Goal: Information Seeking & Learning: Learn about a topic

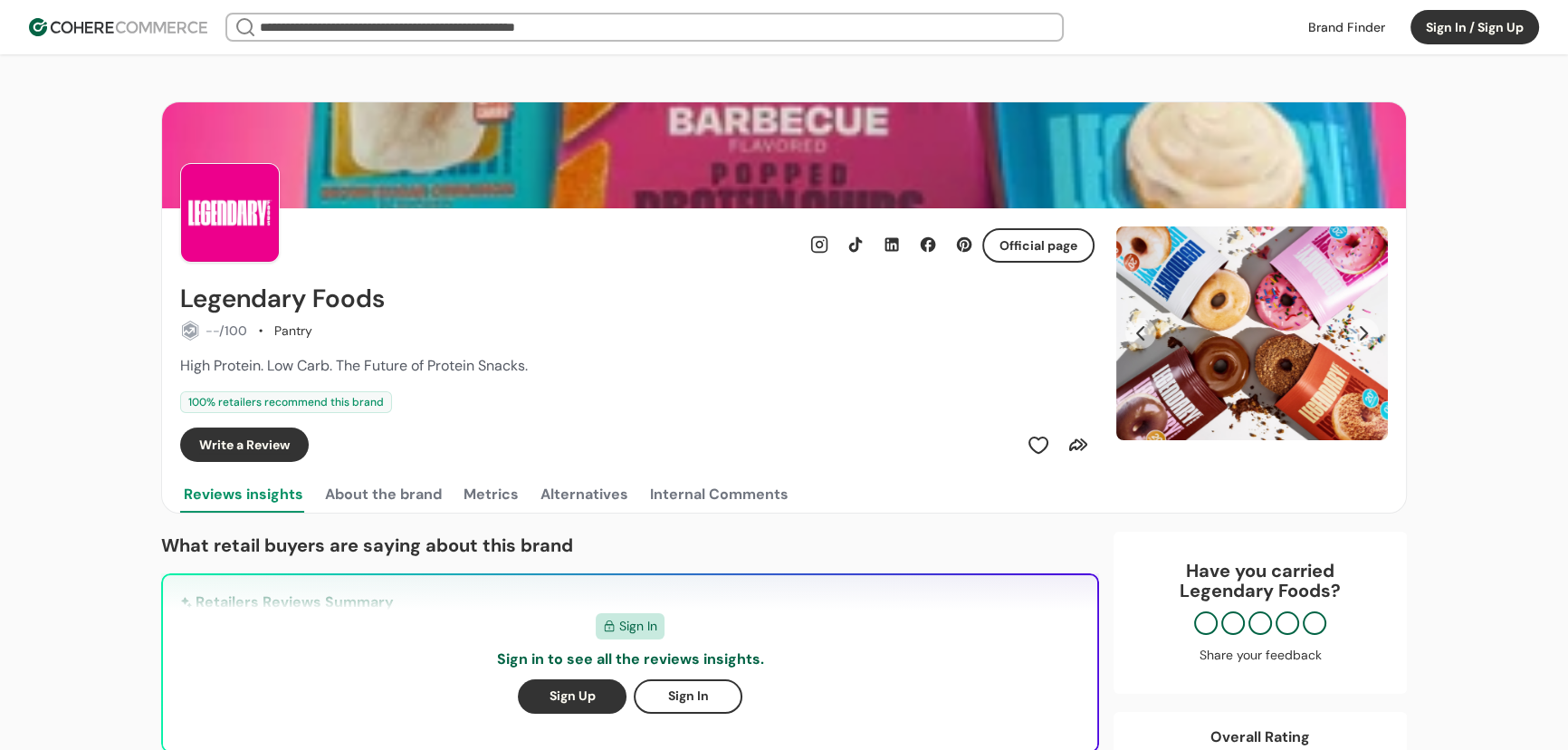
click at [297, 34] on input "search" at bounding box center [645, 27] width 778 height 25
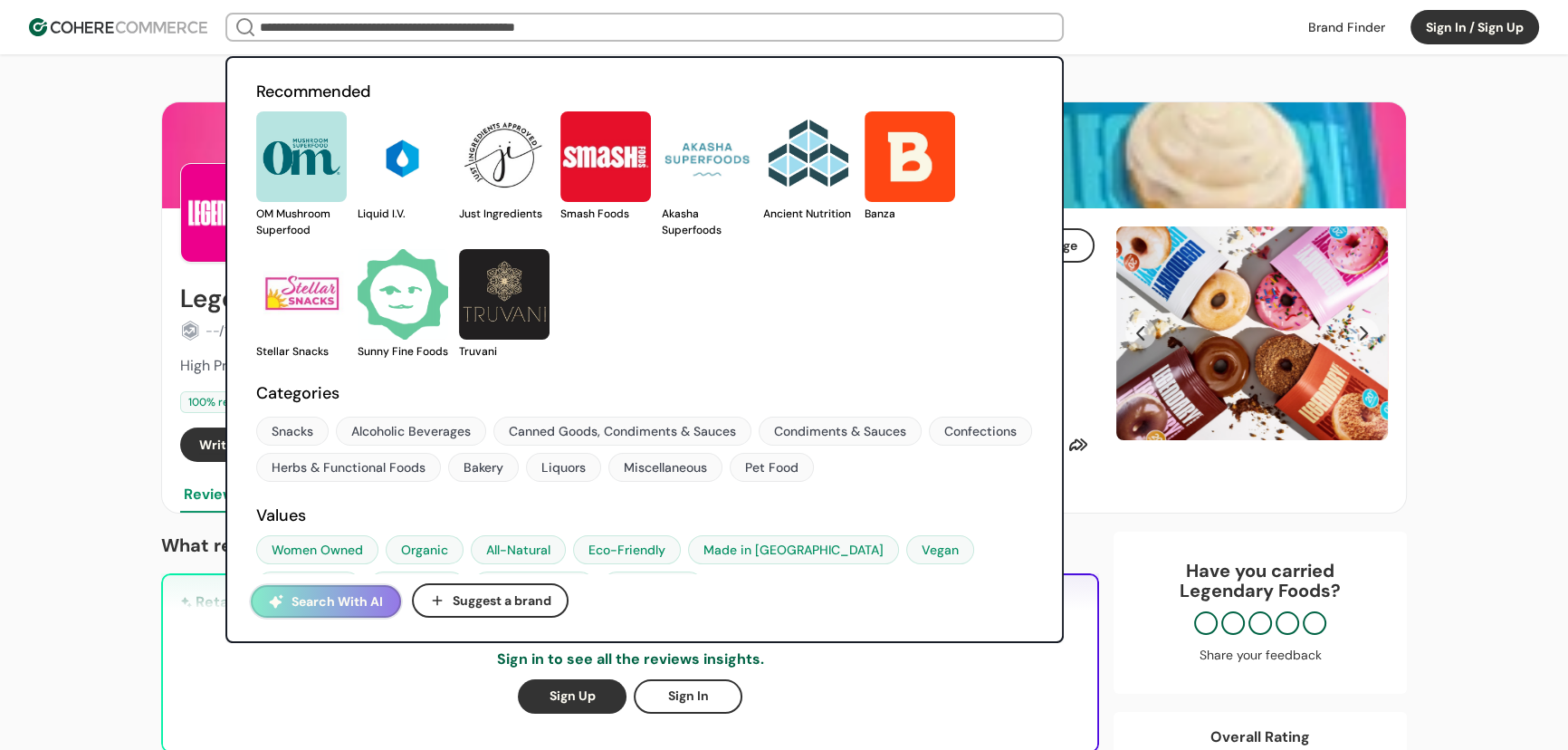
click at [371, 36] on input "search" at bounding box center [645, 27] width 778 height 25
click at [148, 27] on img at bounding box center [118, 27] width 179 height 18
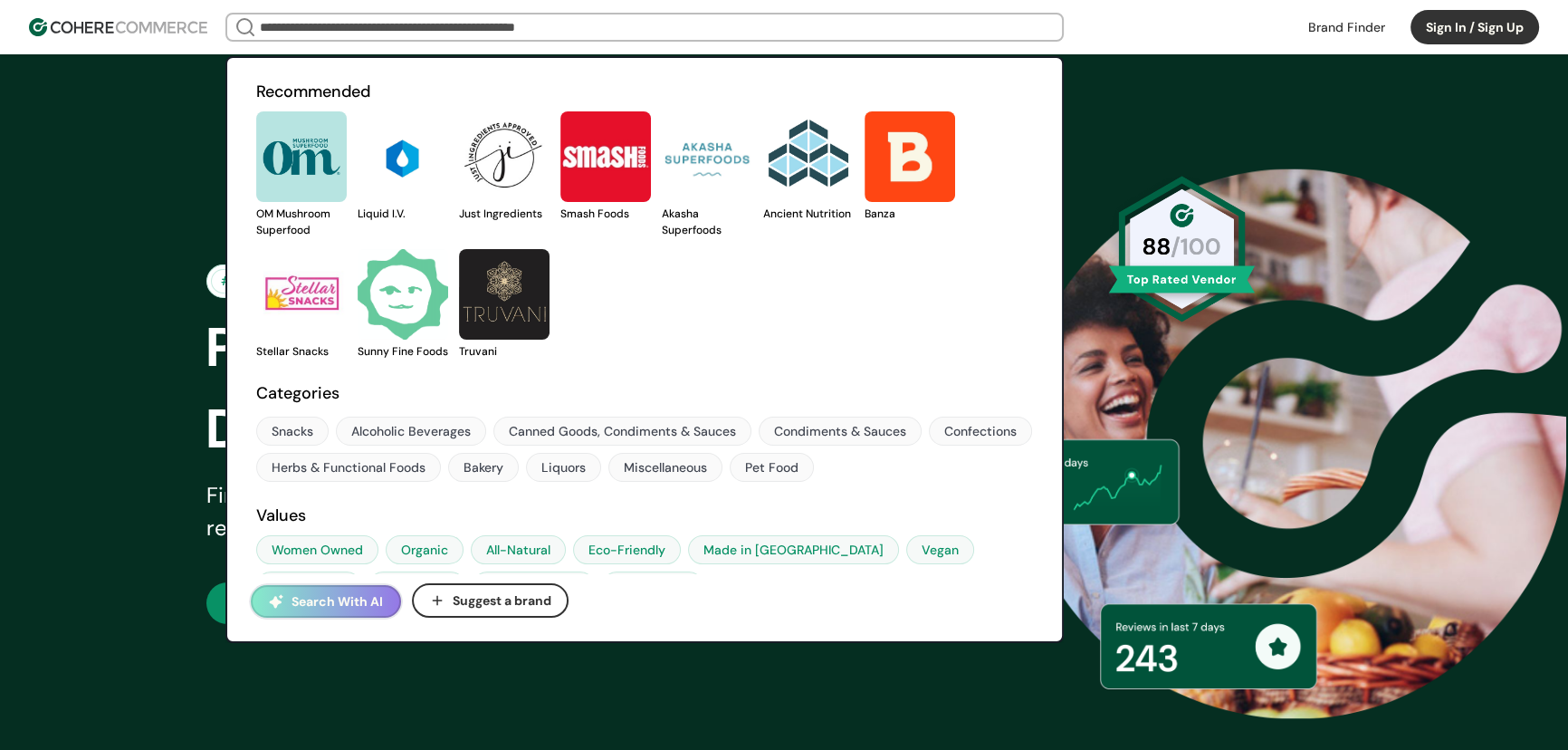
click at [128, 195] on div "#RetailTransparency Trusted by 1500+ retailers nationwide Power Smarter Retail …" at bounding box center [784, 443] width 1568 height 778
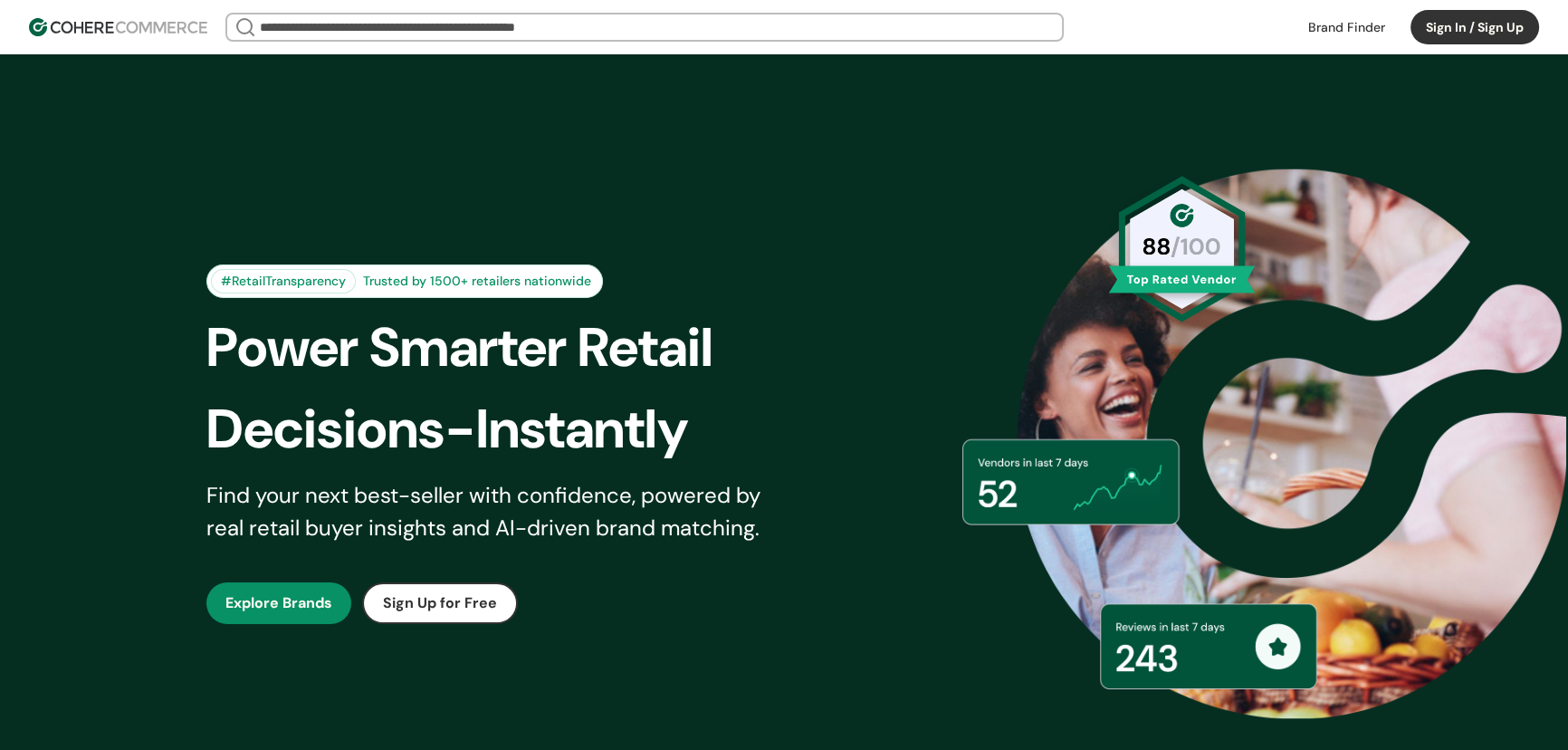
click at [424, 39] on input "search" at bounding box center [645, 27] width 778 height 25
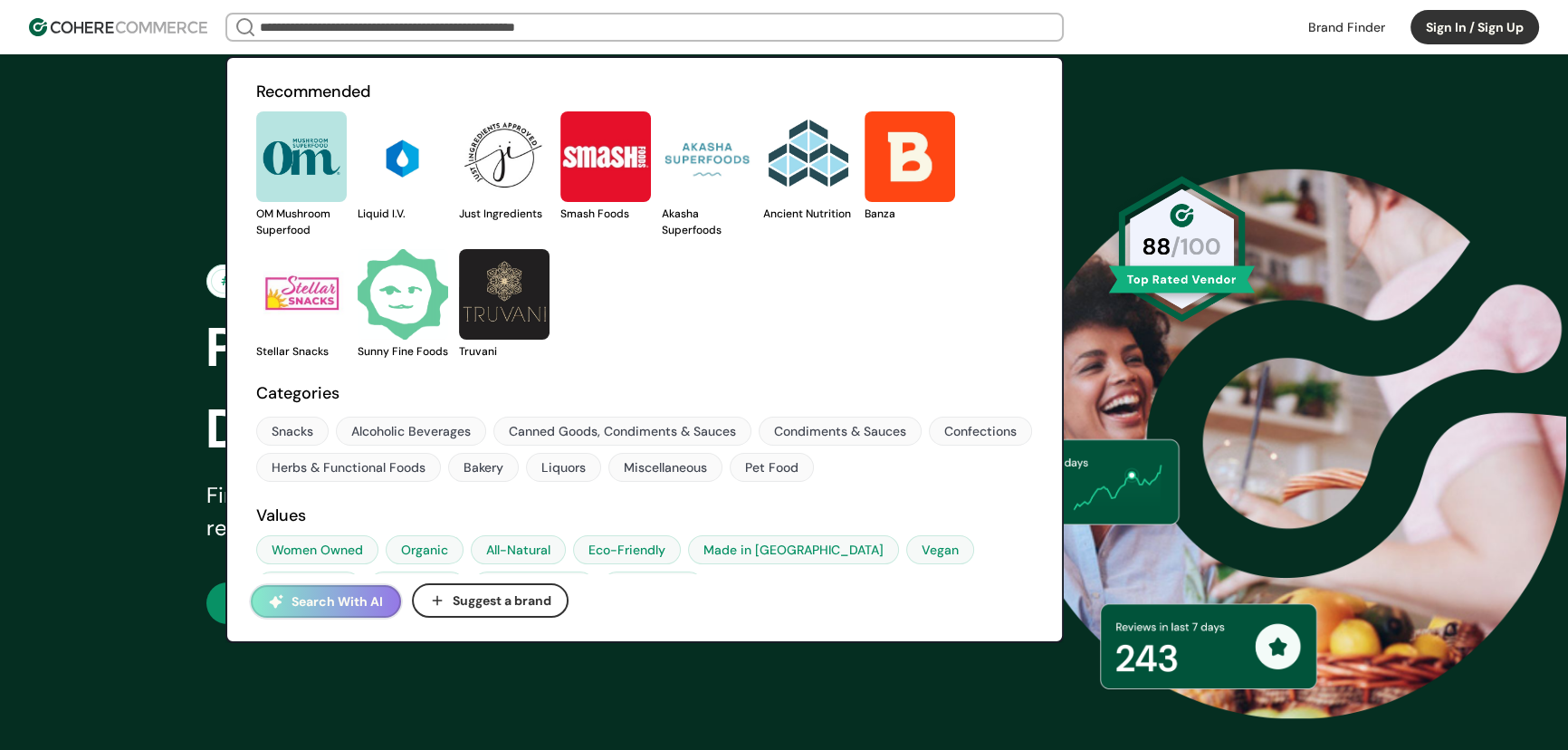
scroll to position [46, 0]
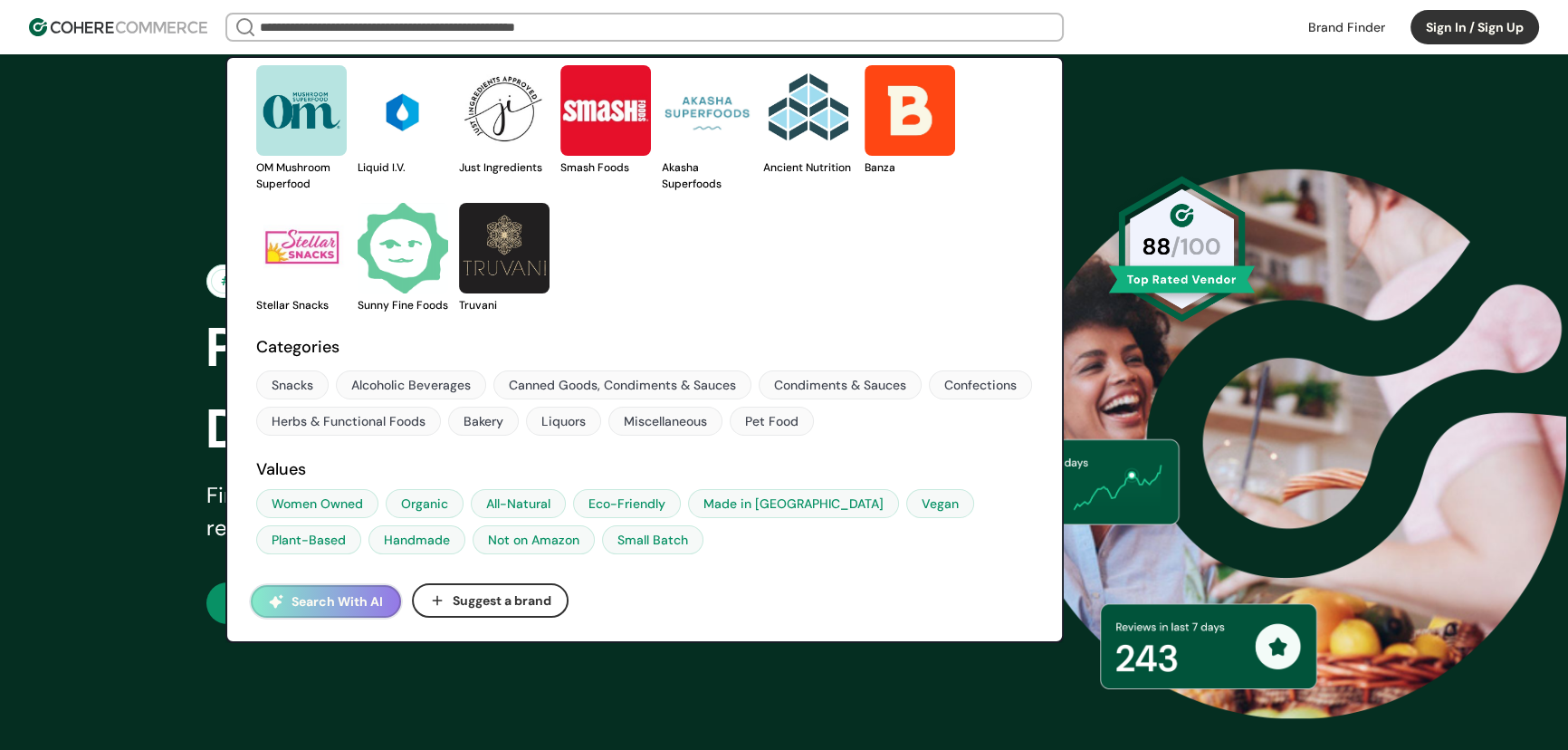
click at [1329, 24] on link at bounding box center [1347, 27] width 99 height 27
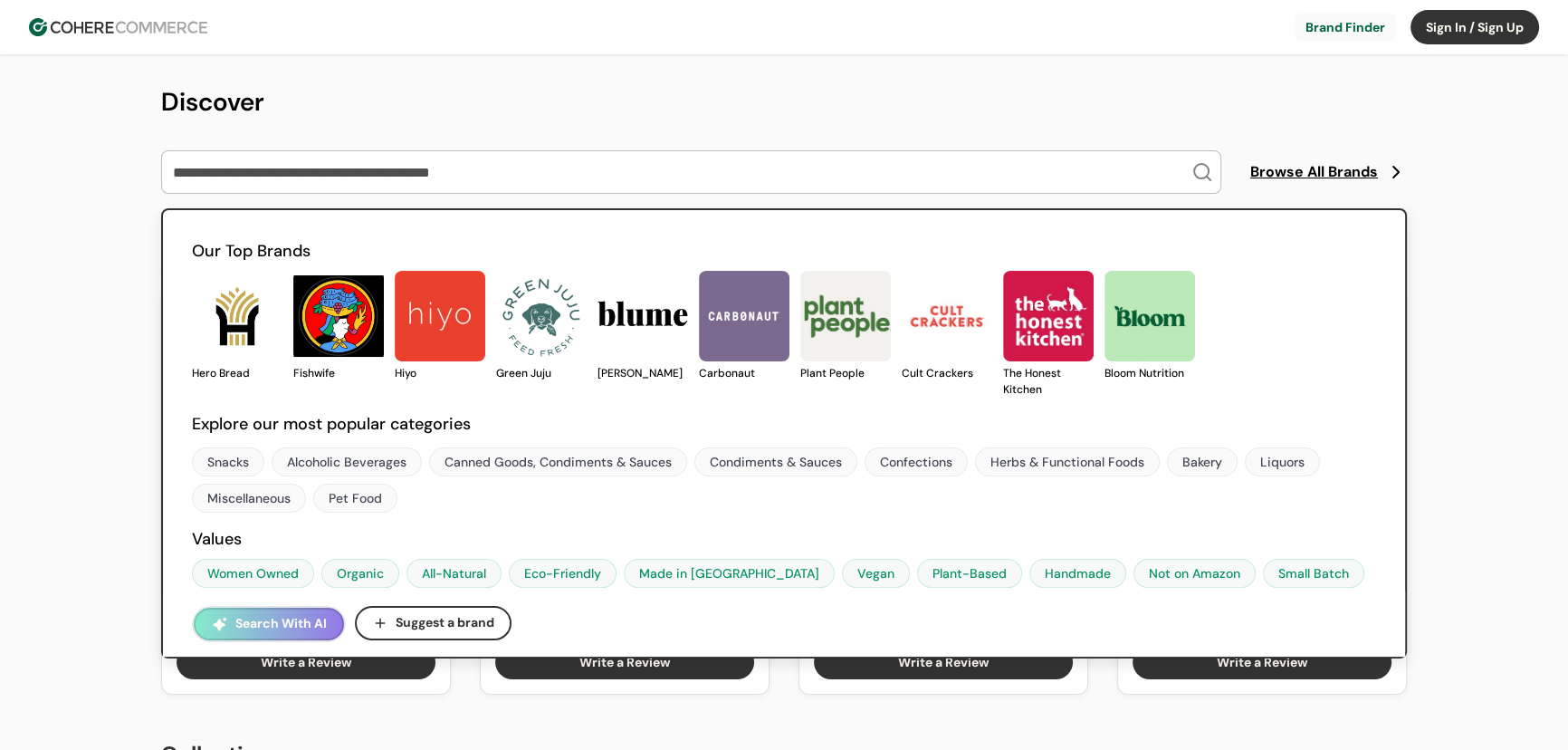
click at [569, 163] on input "search" at bounding box center [680, 171] width 1022 height 42
click at [689, 605] on div "Search With AI Suggest a brand" at bounding box center [784, 623] width 1242 height 65
click at [317, 467] on div "Alcoholic Beverages" at bounding box center [347, 462] width 120 height 19
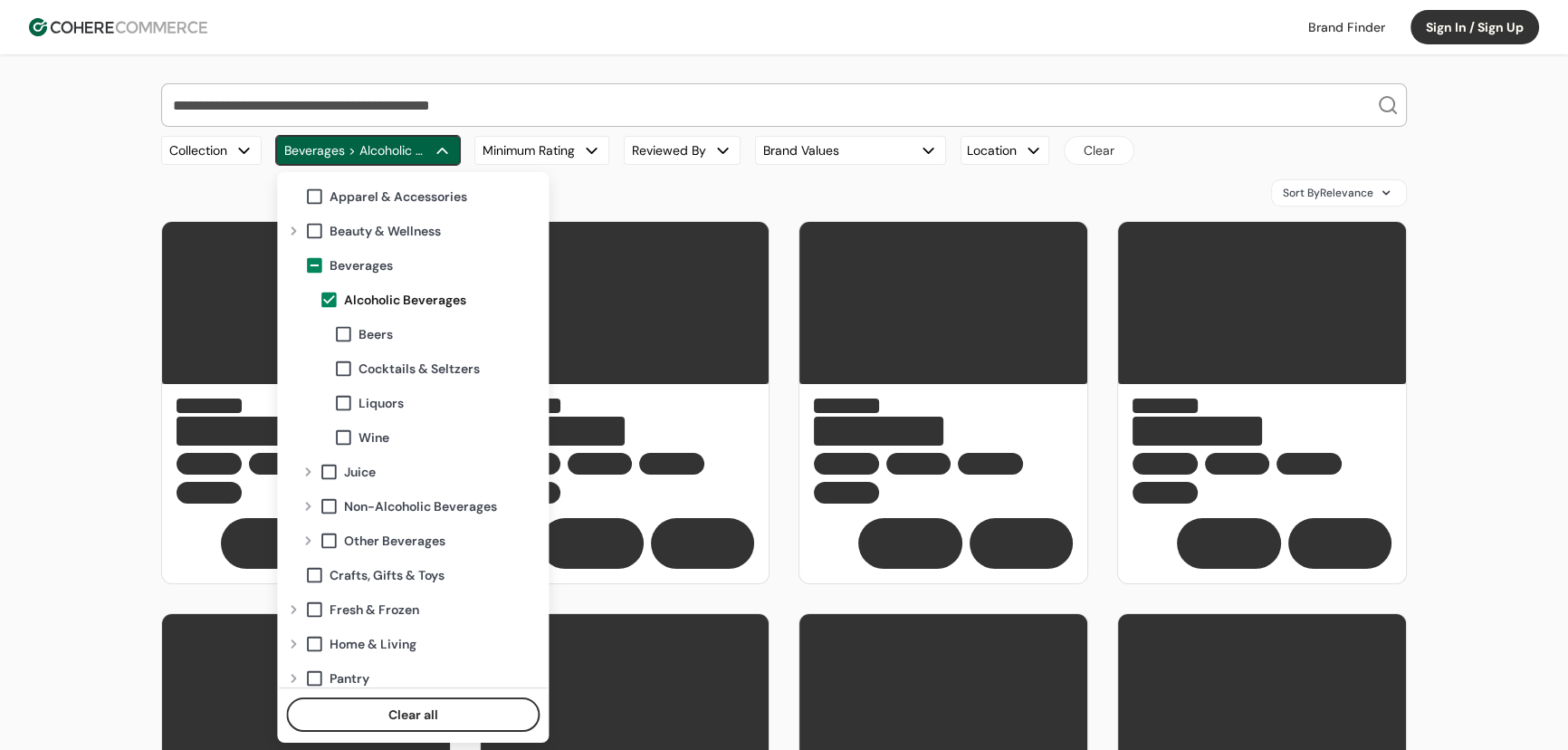
click at [374, 150] on button "Beverages > Alcoholic Beverages" at bounding box center [368, 150] width 184 height 29
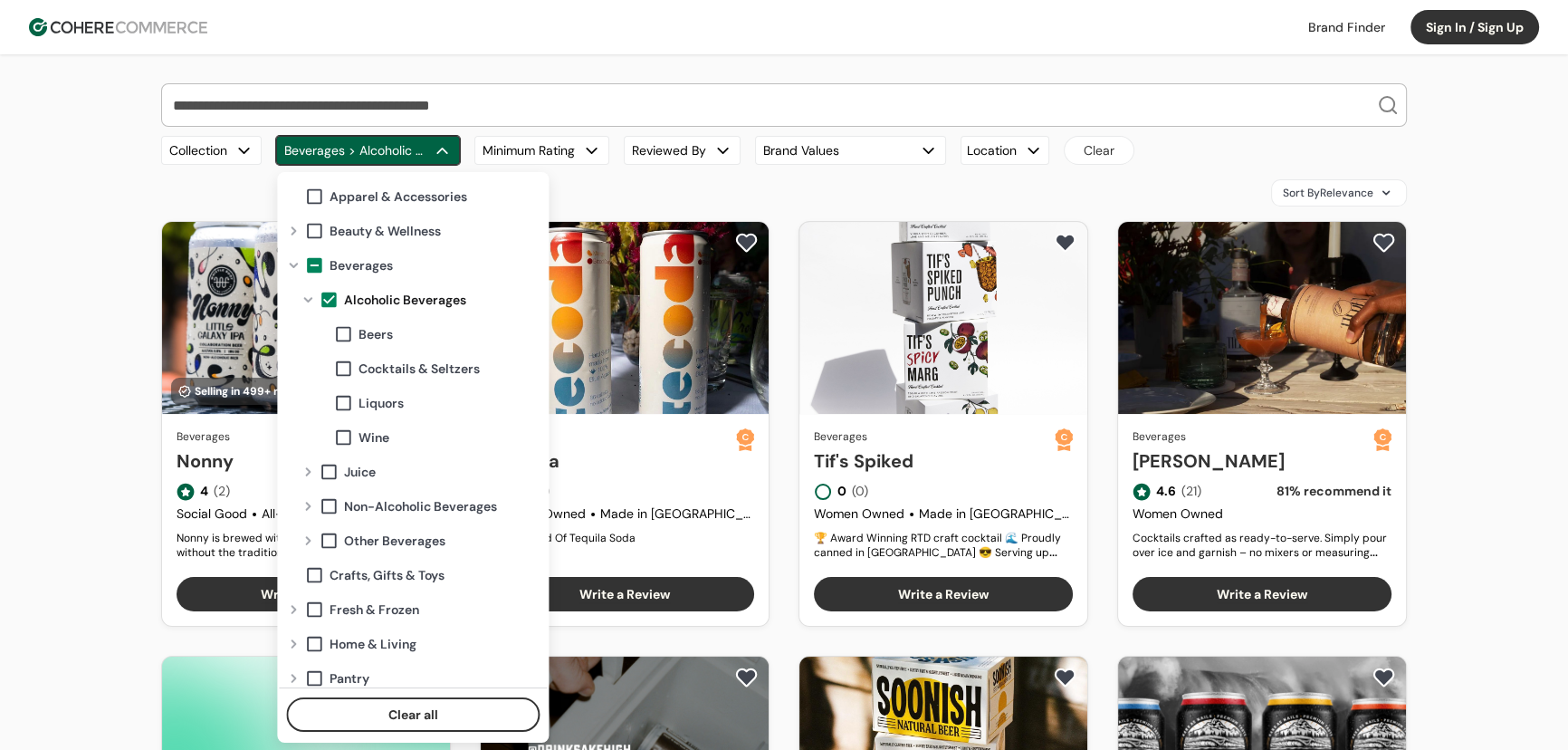
click at [333, 295] on span at bounding box center [329, 300] width 20 height 20
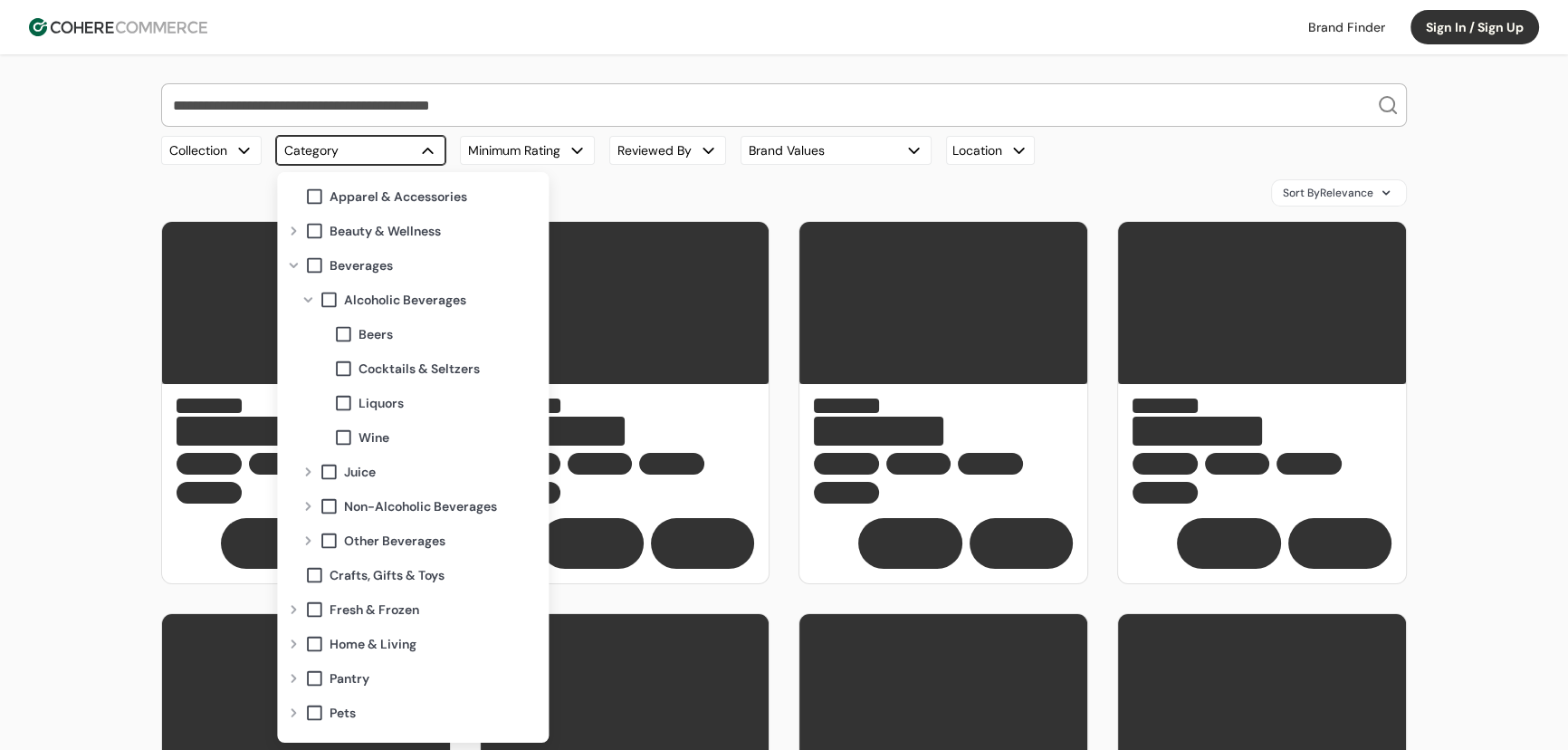
click at [327, 499] on span at bounding box center [329, 505] width 20 height 20
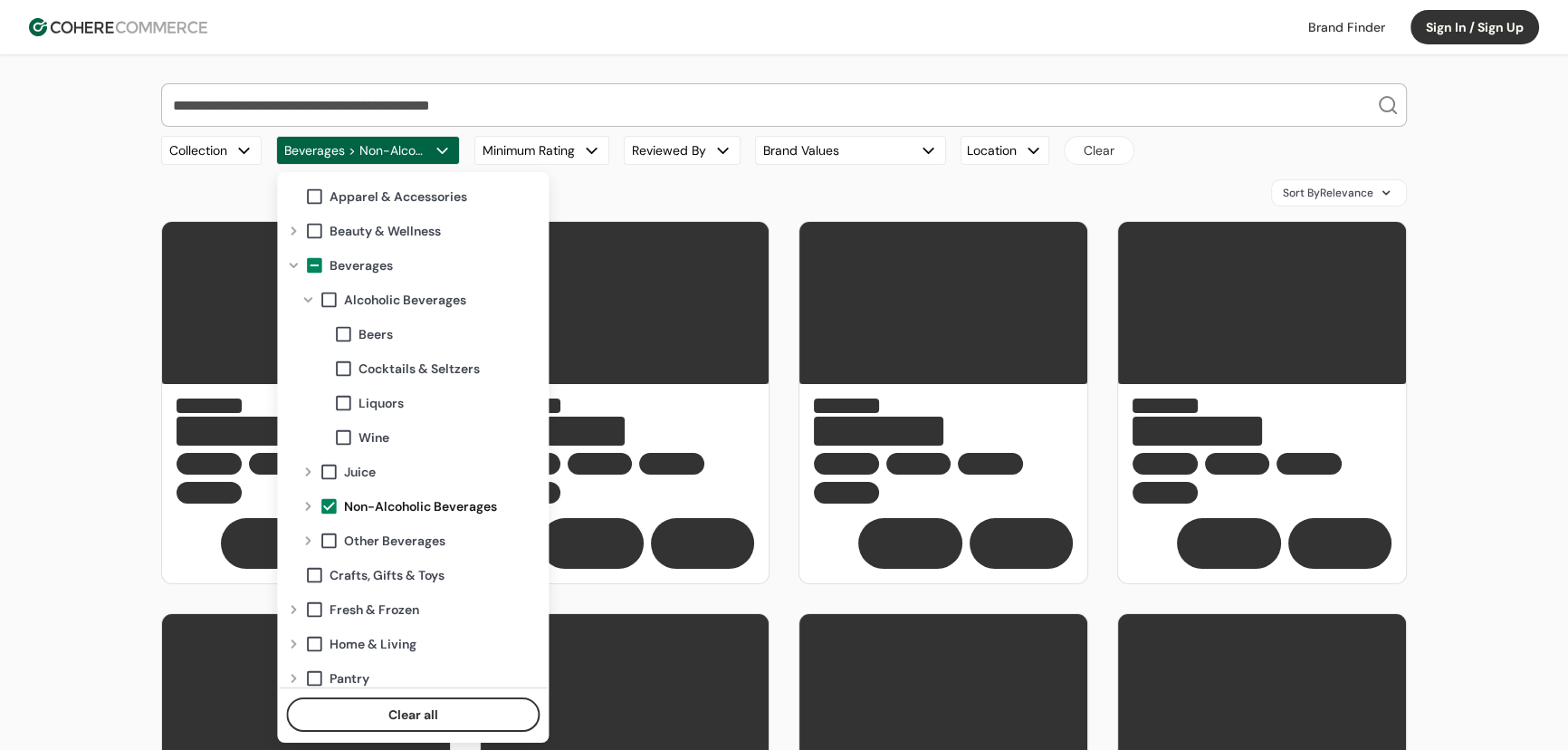
click at [46, 330] on div "Our Top Brands Hero Bread Fishwife Hiyo Green Juju Blume Carbonaut Plant People…" at bounding box center [784, 725] width 1568 height 1342
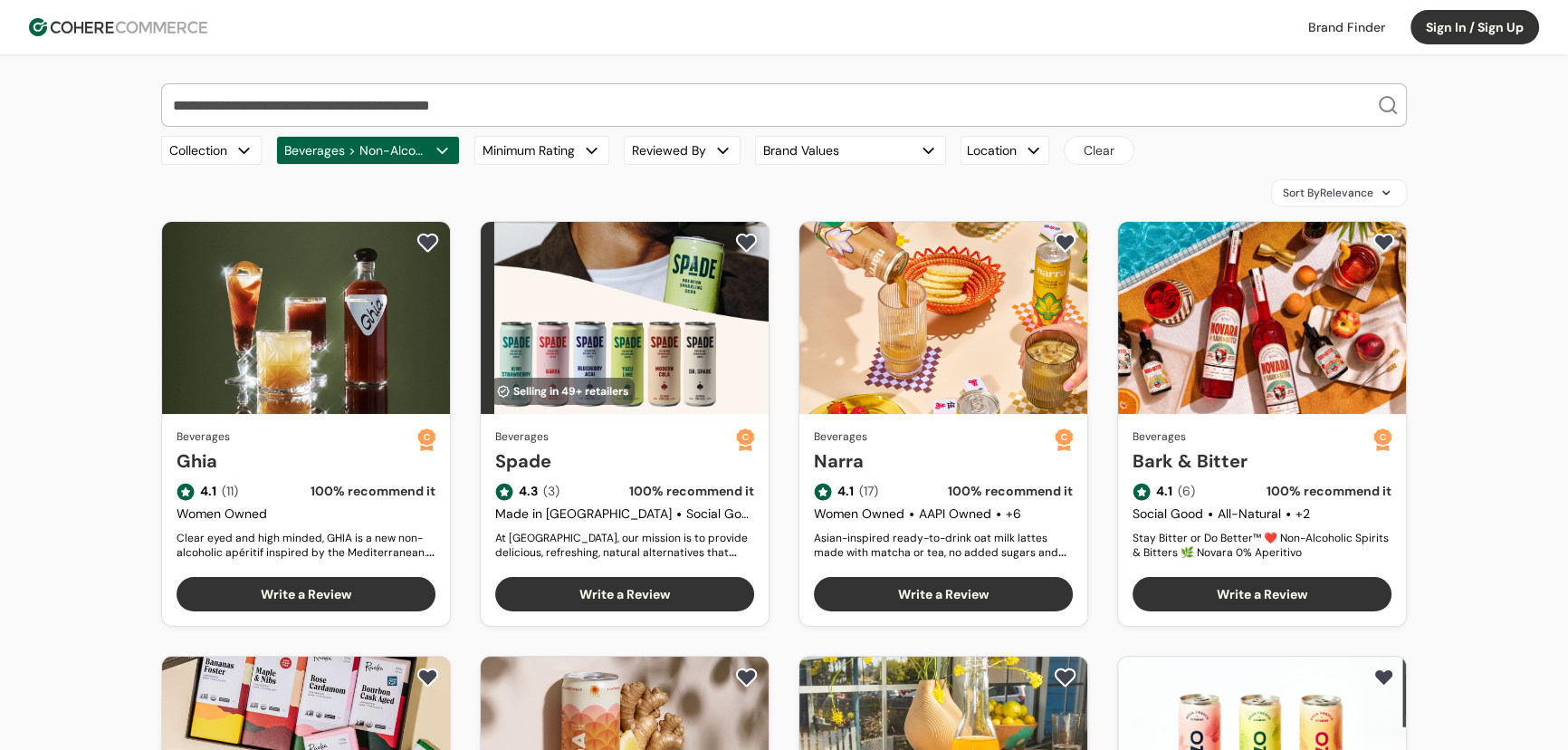
click at [1368, 194] on span "Sort By Relevance" at bounding box center [1328, 192] width 91 height 16
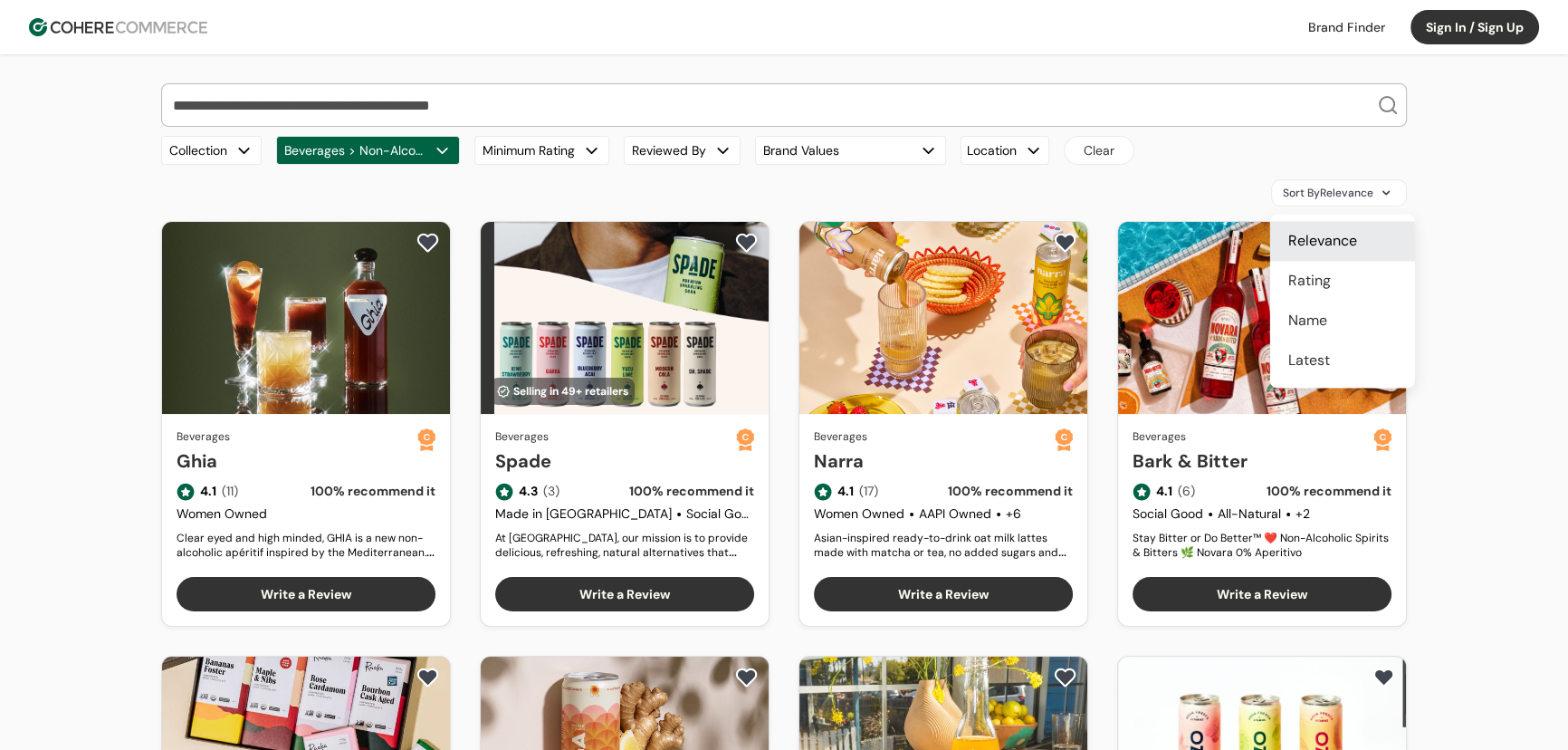
click at [1314, 293] on div "Rating" at bounding box center [1343, 280] width 145 height 40
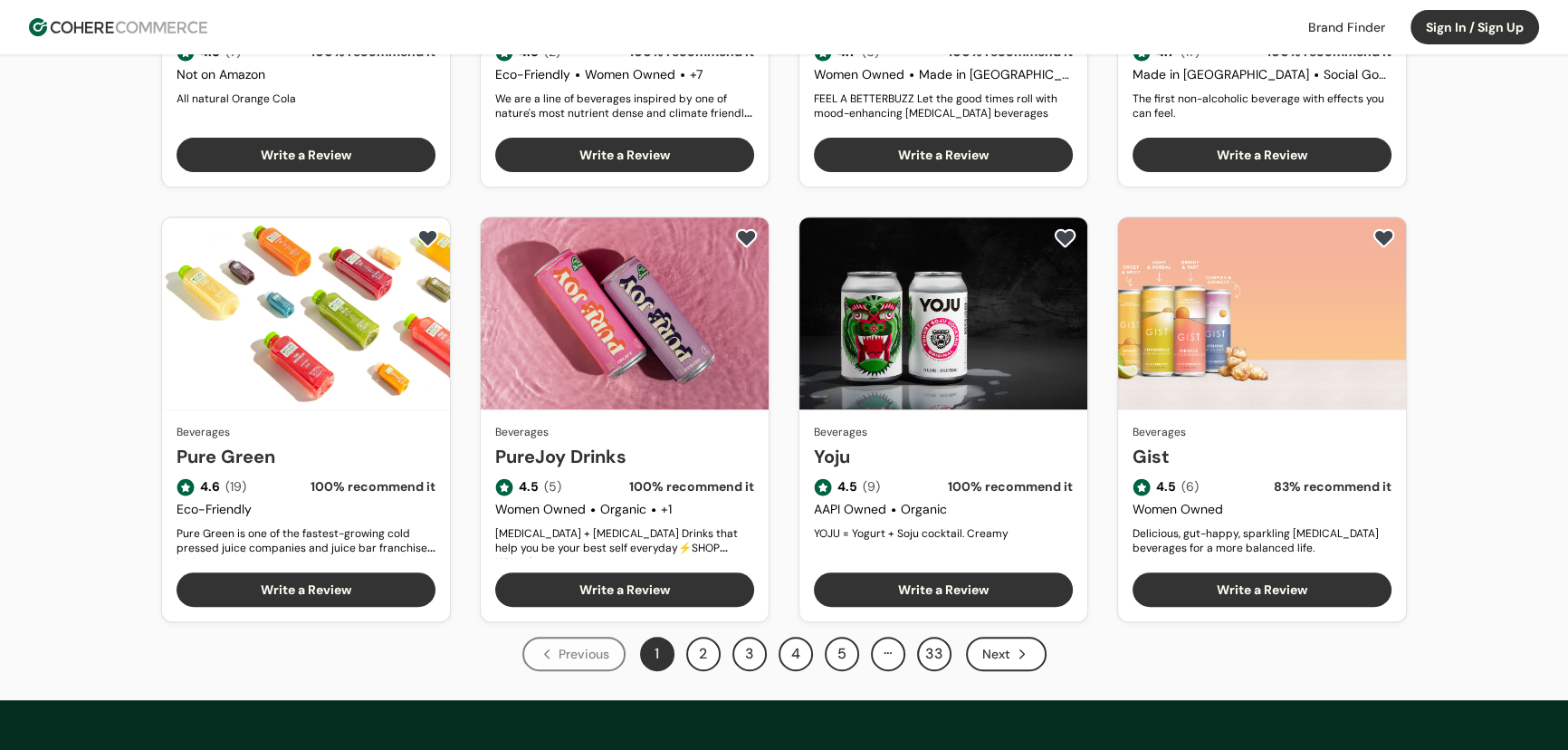
scroll to position [875, 0]
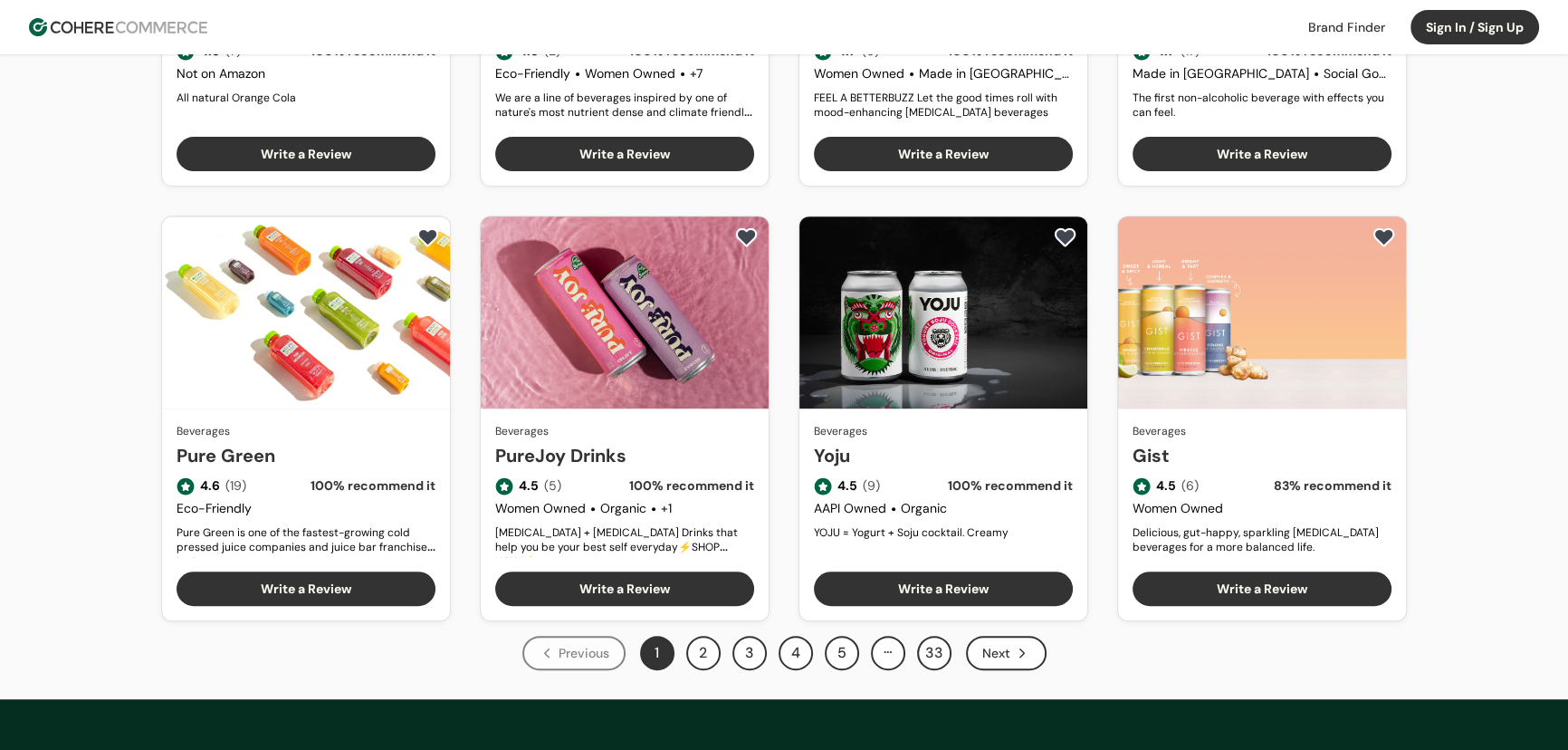
click at [699, 649] on button "2" at bounding box center [704, 652] width 35 height 35
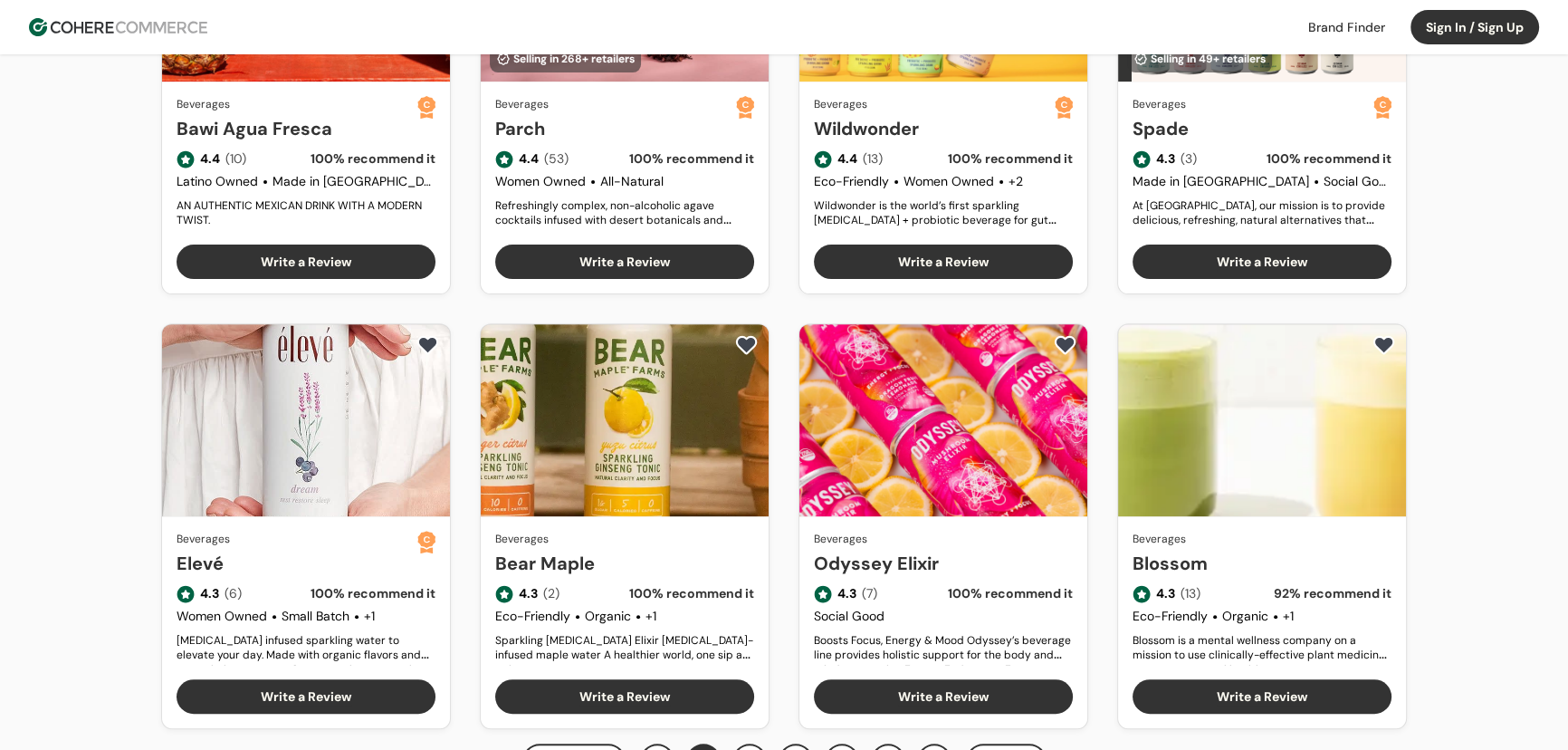
scroll to position [987, 0]
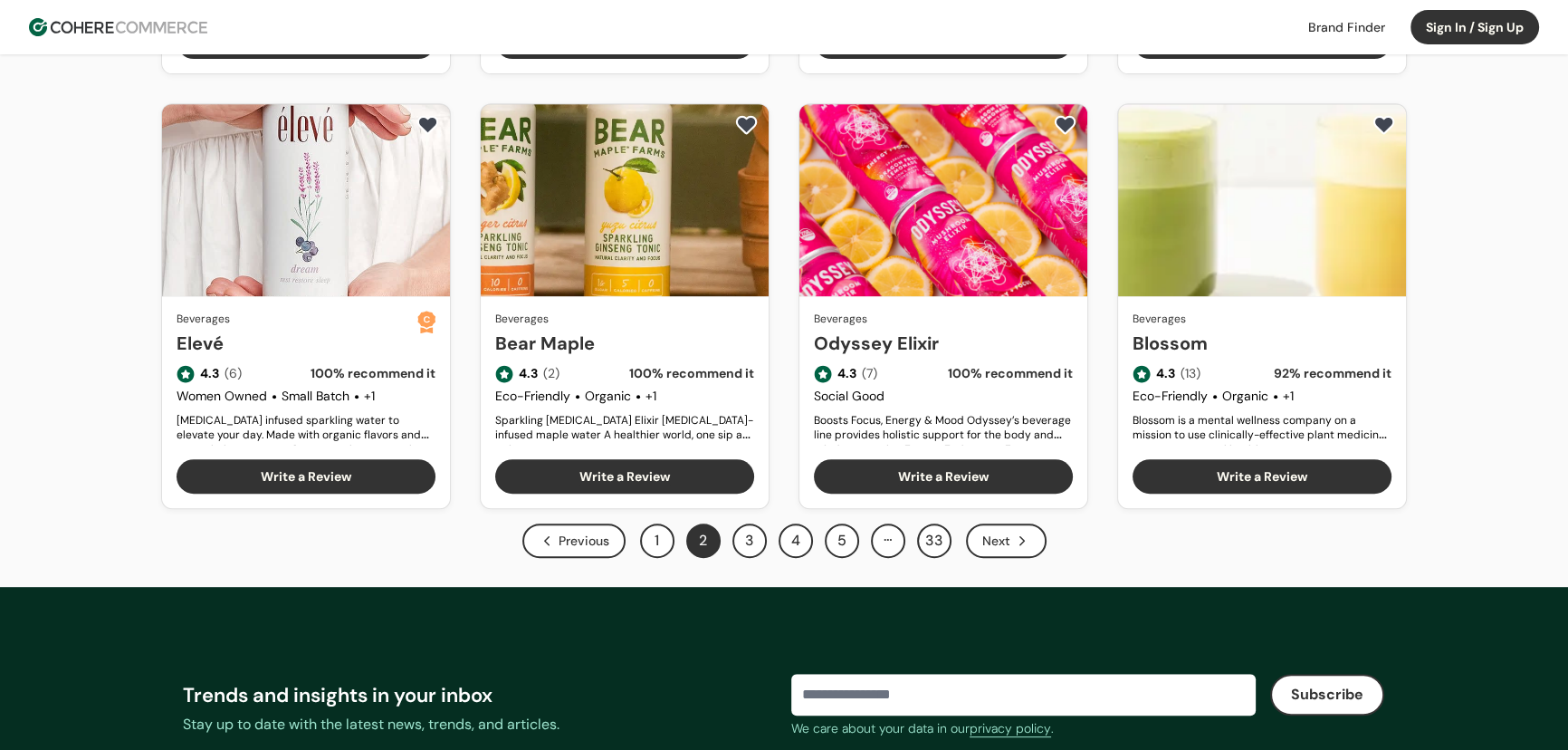
click at [742, 543] on button "3" at bounding box center [750, 540] width 35 height 35
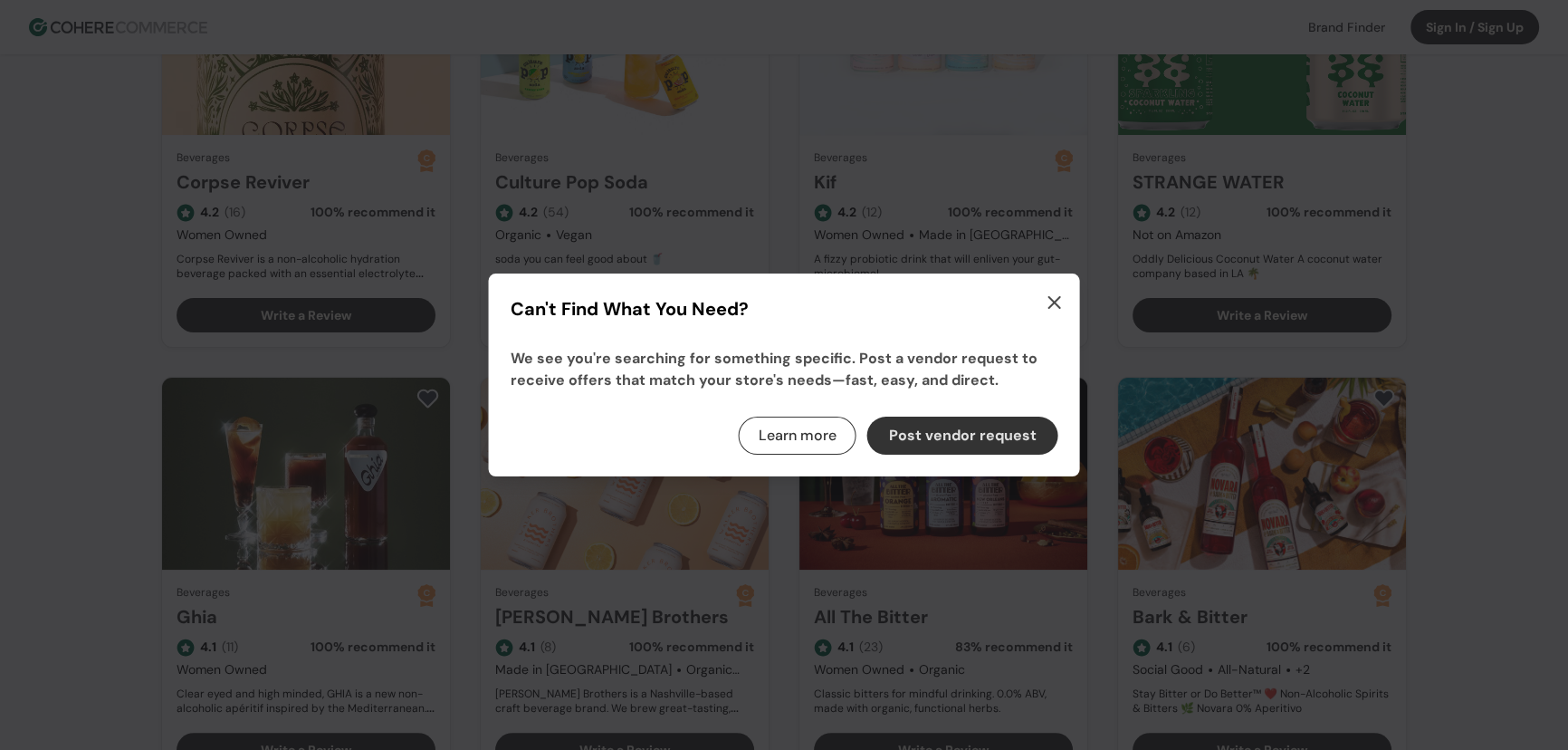
scroll to position [888, 0]
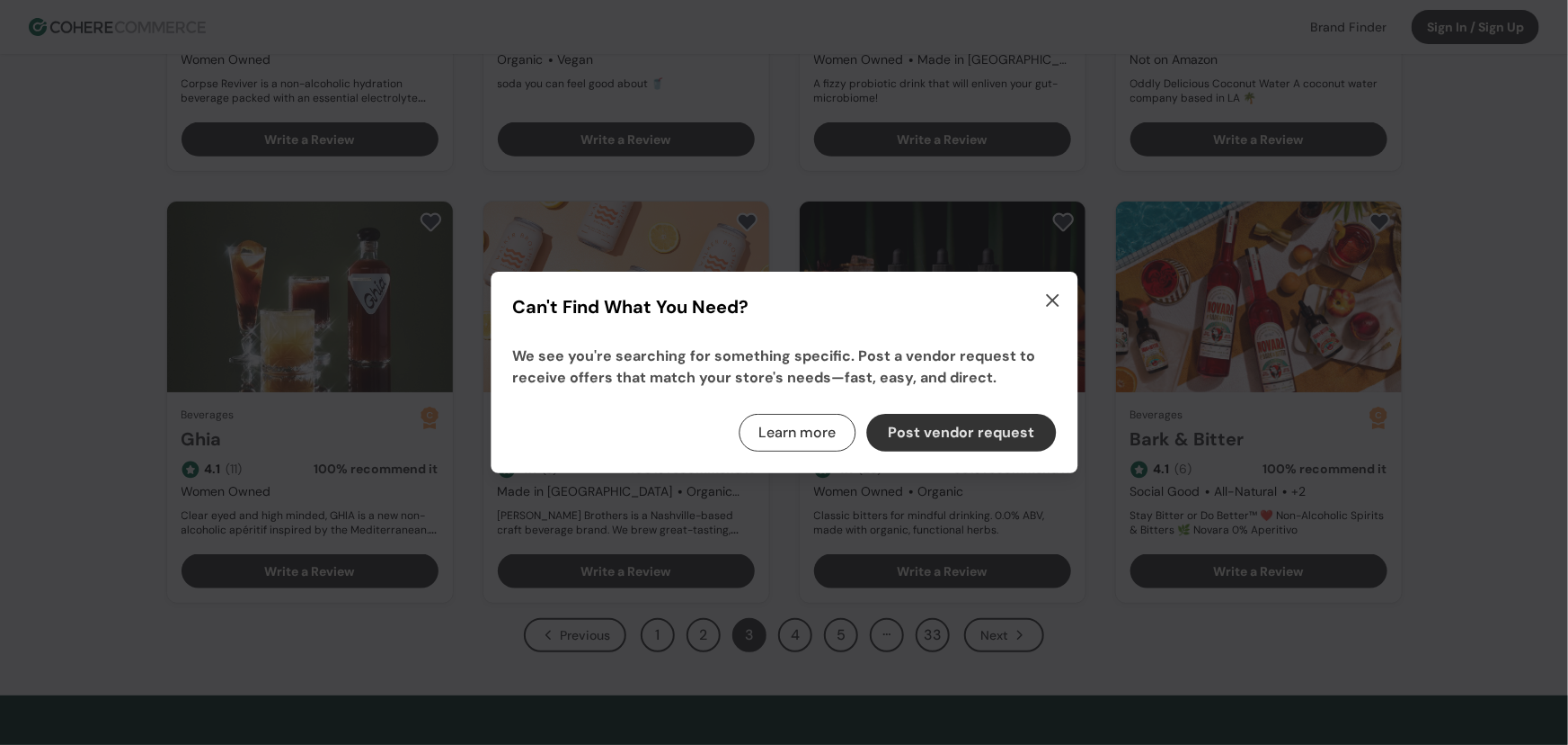
click at [1062, 307] on icon "button" at bounding box center [1053, 300] width 21 height 21
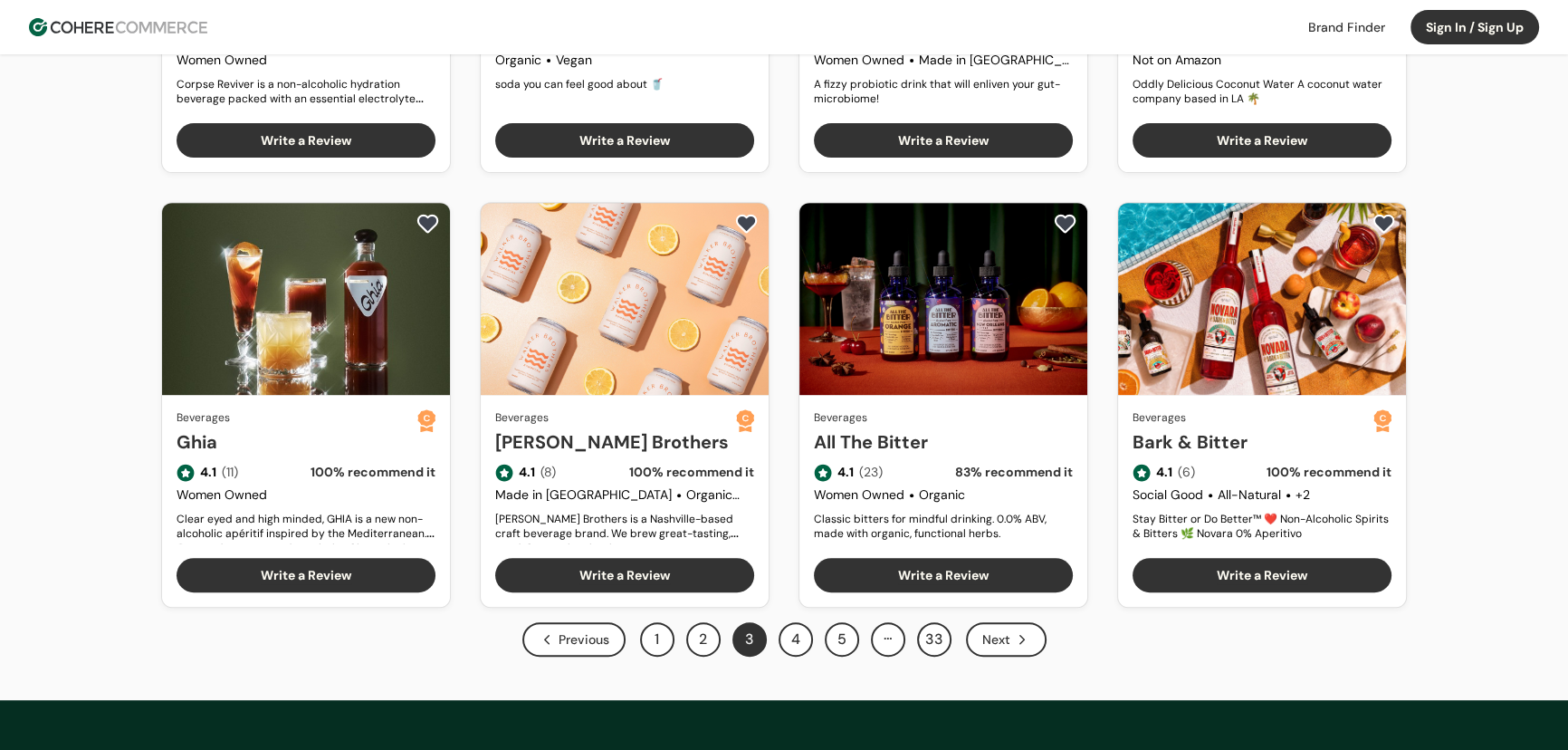
click at [1016, 634] on icon "Next" at bounding box center [1022, 639] width 16 height 16
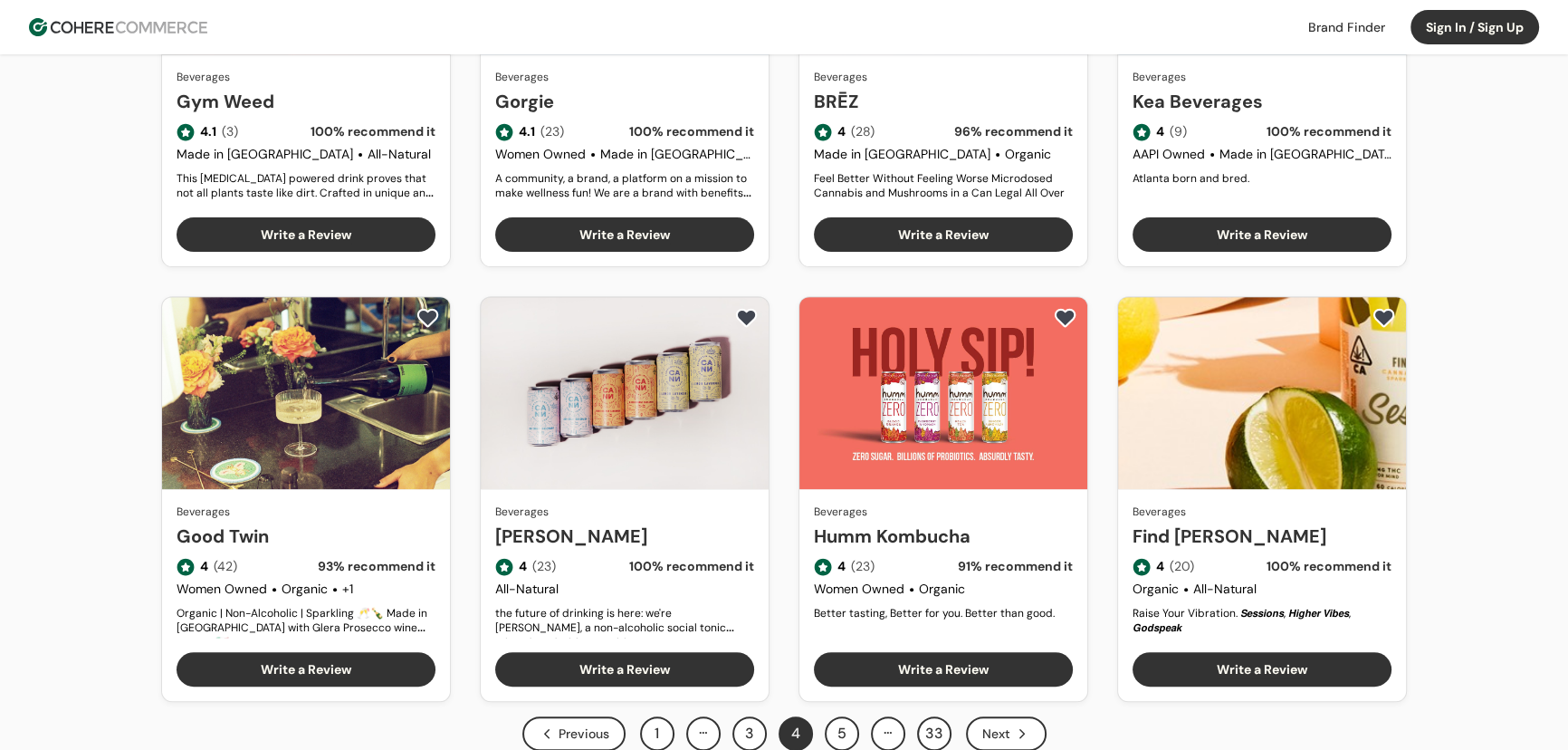
scroll to position [910, 0]
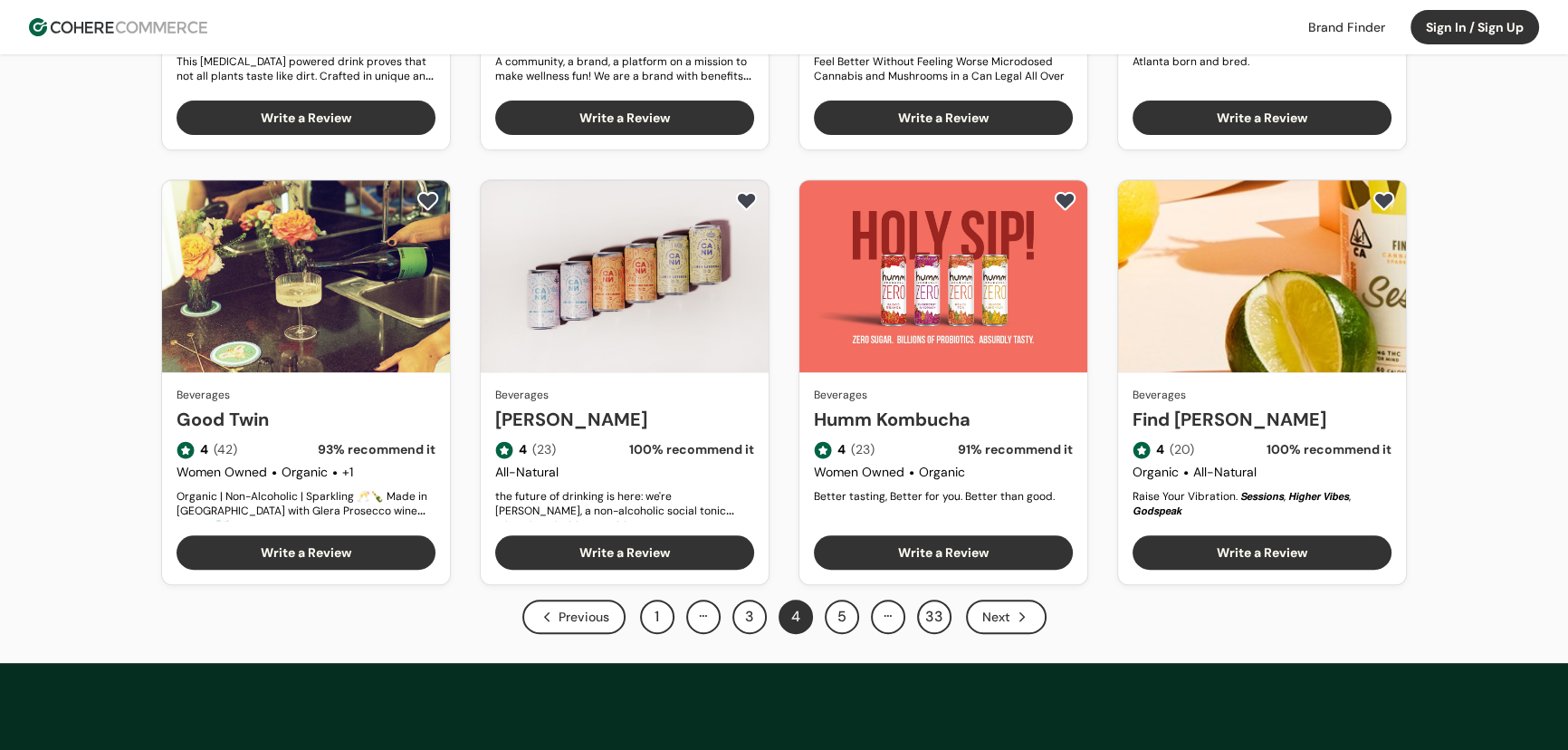
click at [1001, 613] on div "Next" at bounding box center [1005, 617] width 80 height 35
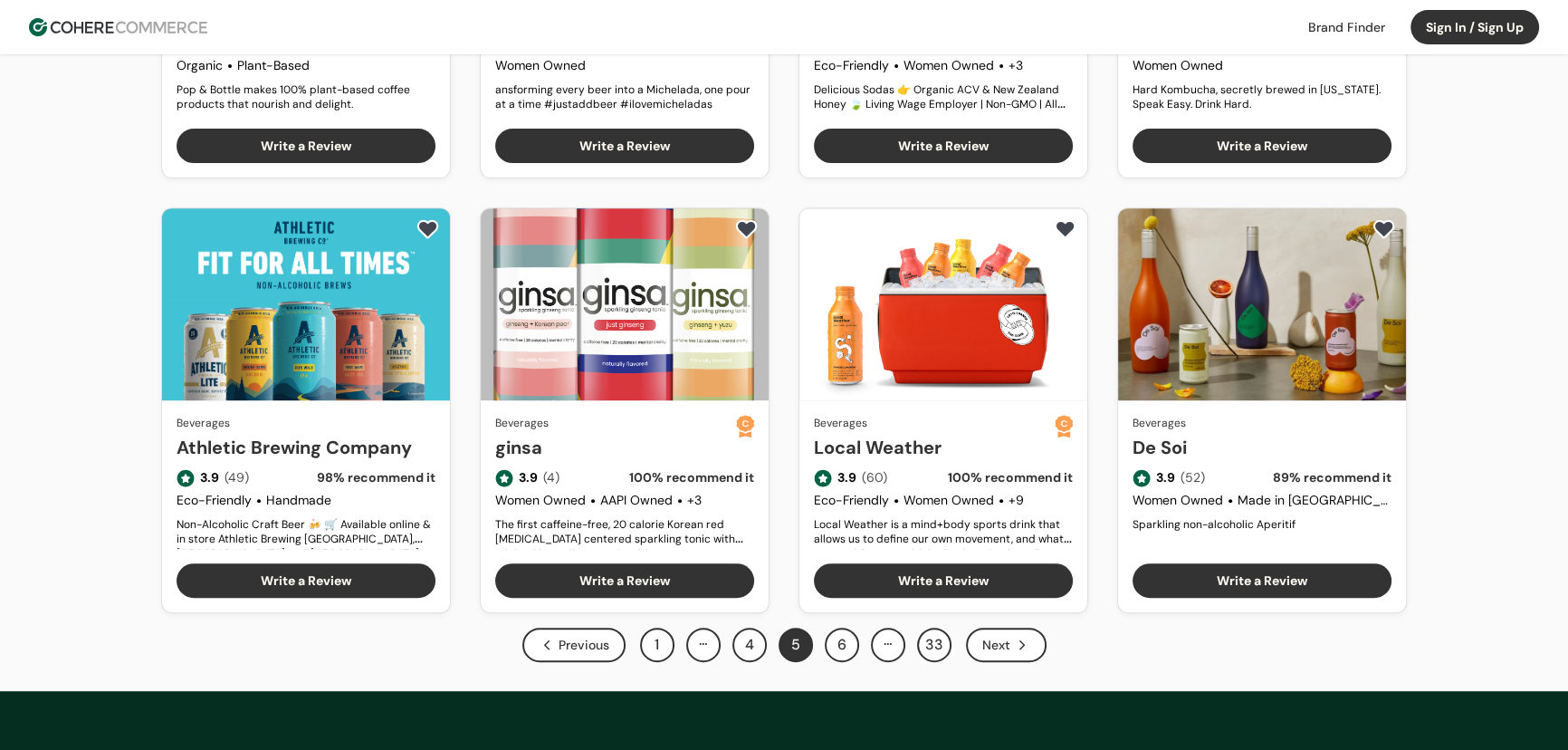
scroll to position [891, 0]
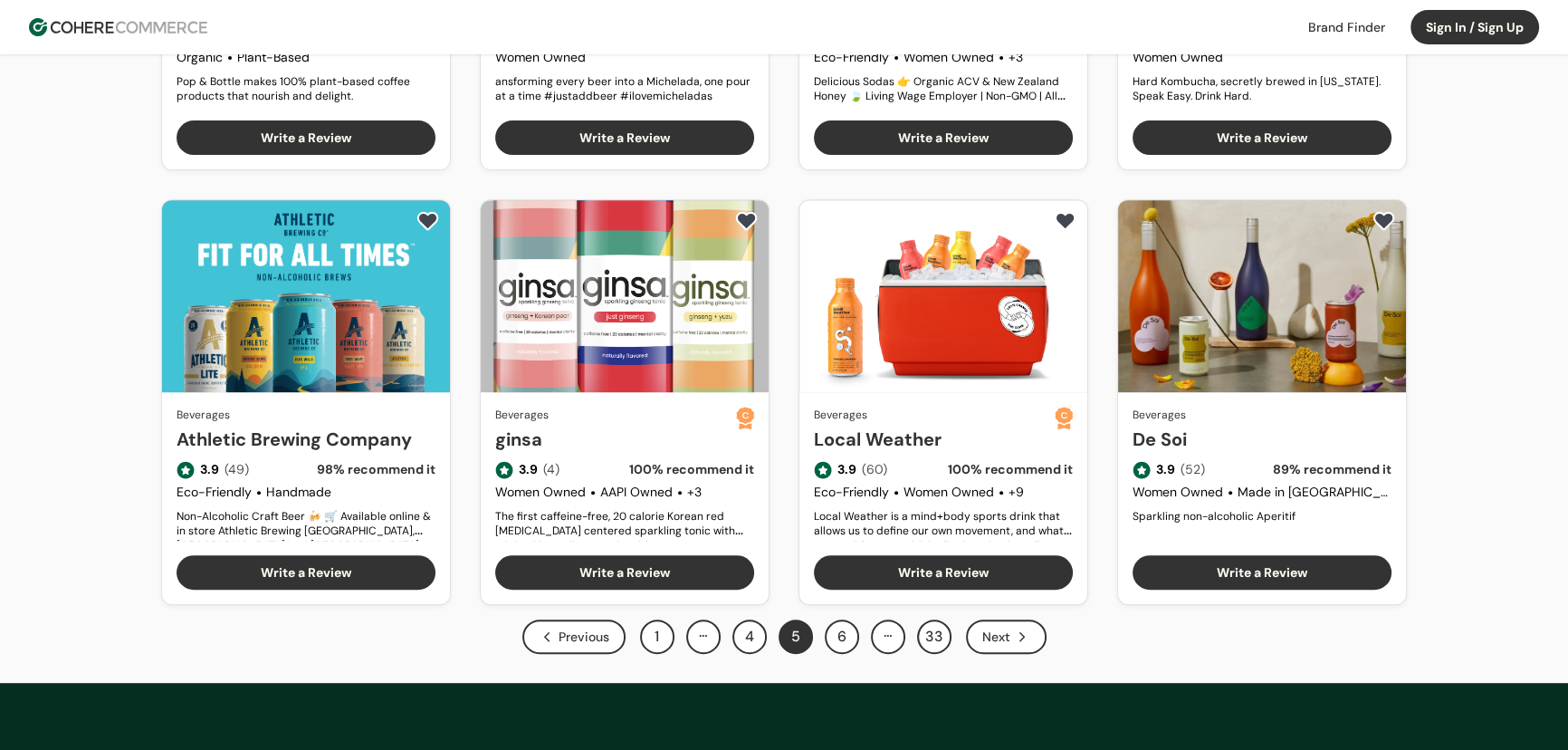
click at [996, 628] on div "Next" at bounding box center [1005, 637] width 80 height 35
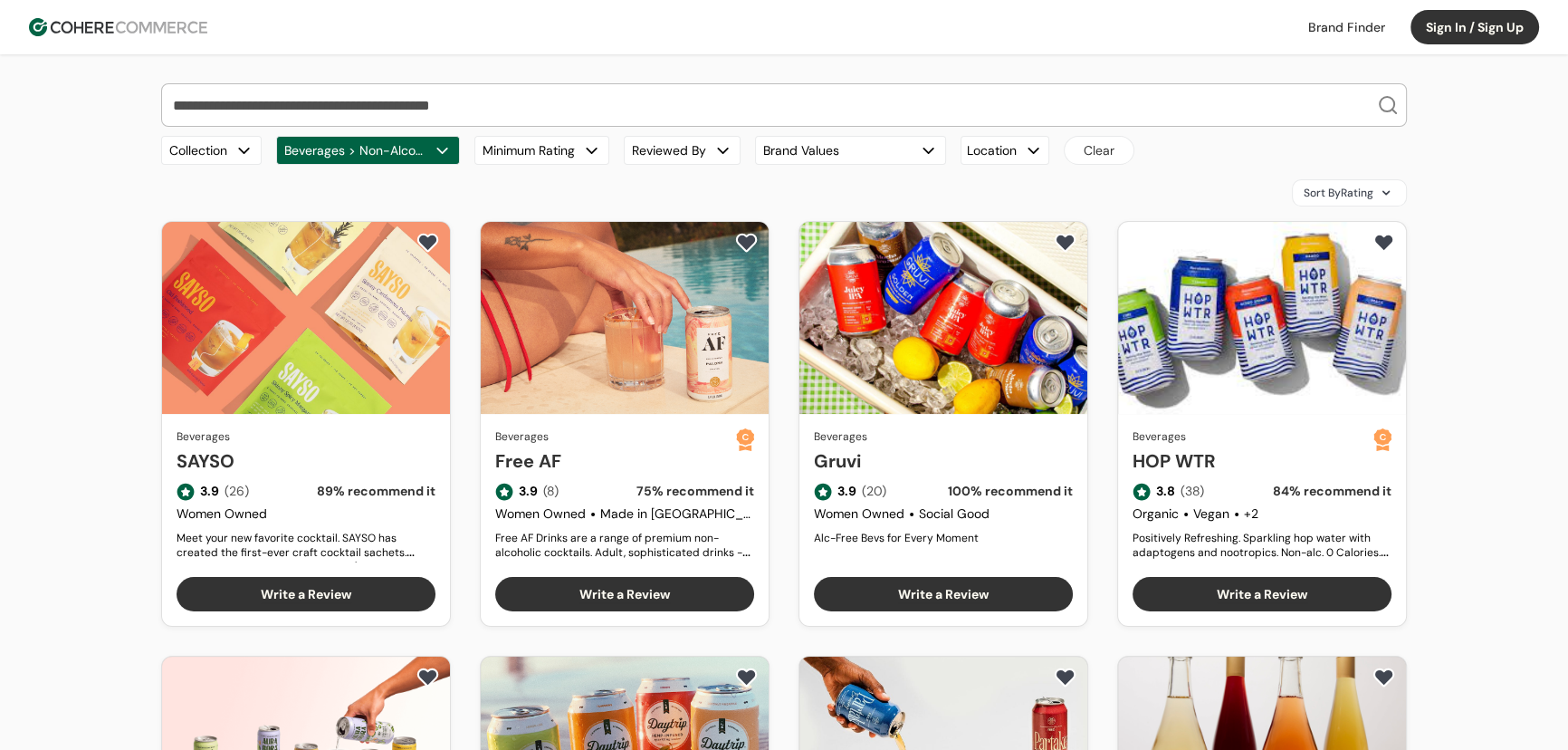
click at [581, 98] on input "search" at bounding box center [772, 104] width 1207 height 42
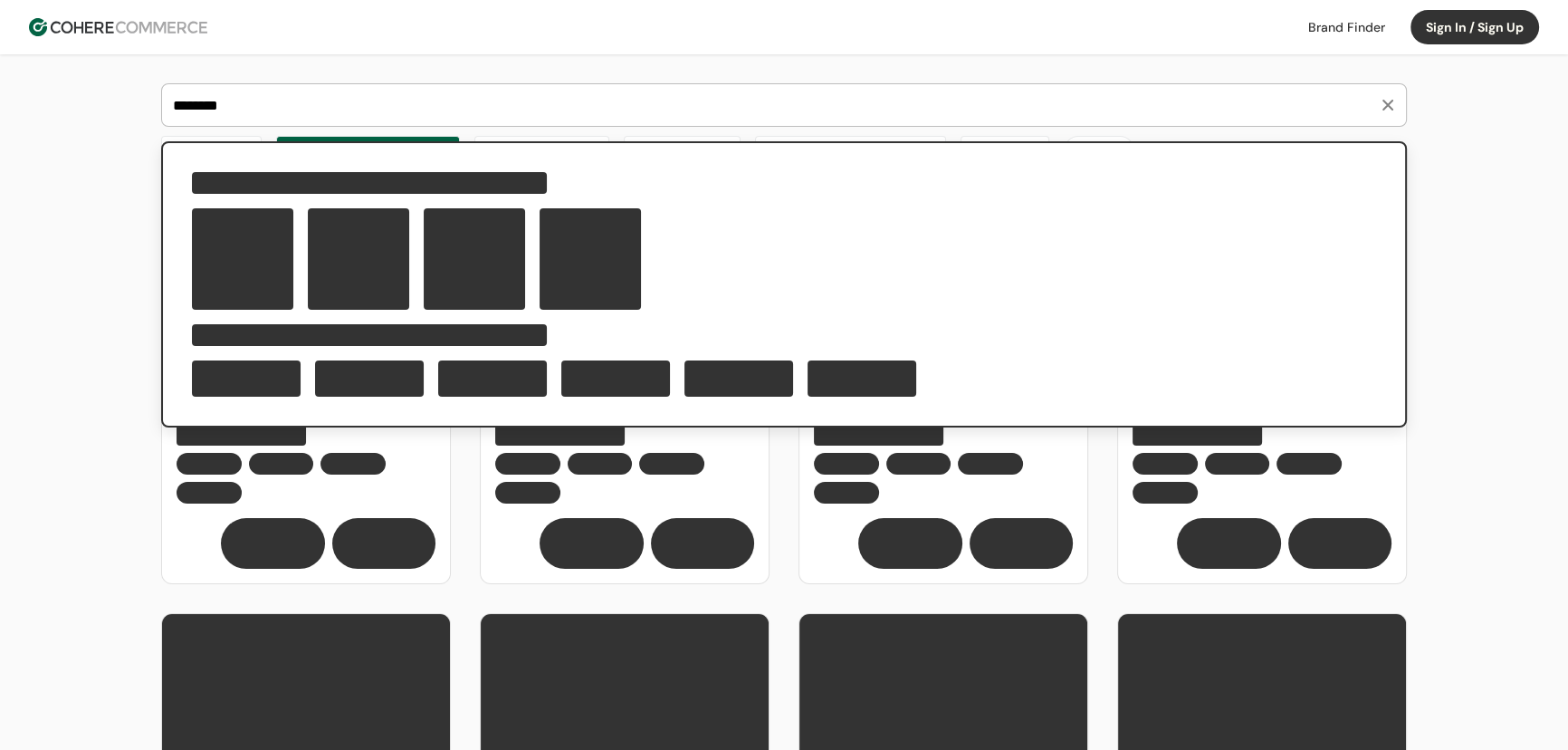
type input "*********"
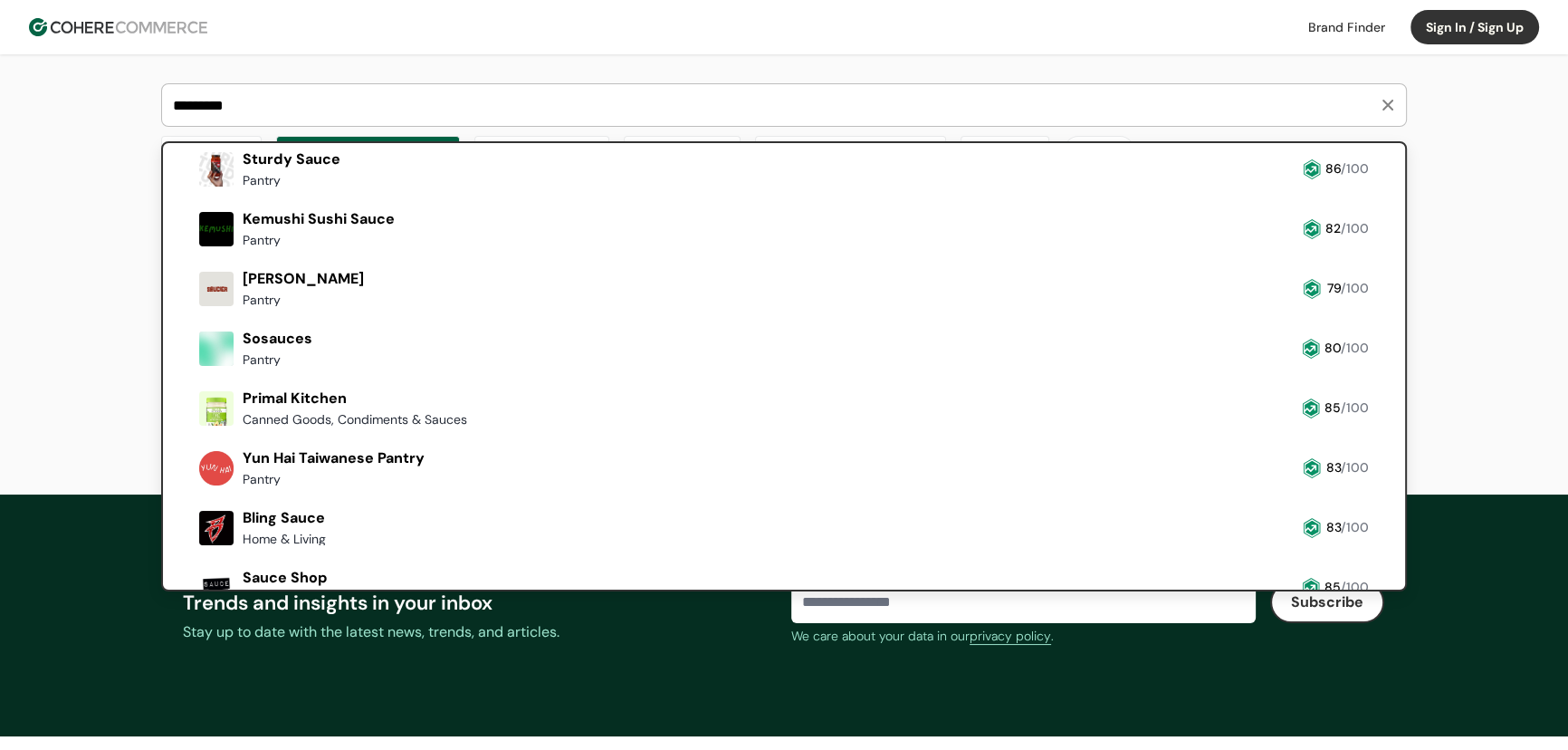
scroll to position [60, 0]
drag, startPoint x: 307, startPoint y: 116, endPoint x: 165, endPoint y: 88, distance: 144.7
click at [165, 88] on div "*********" at bounding box center [784, 104] width 1246 height 43
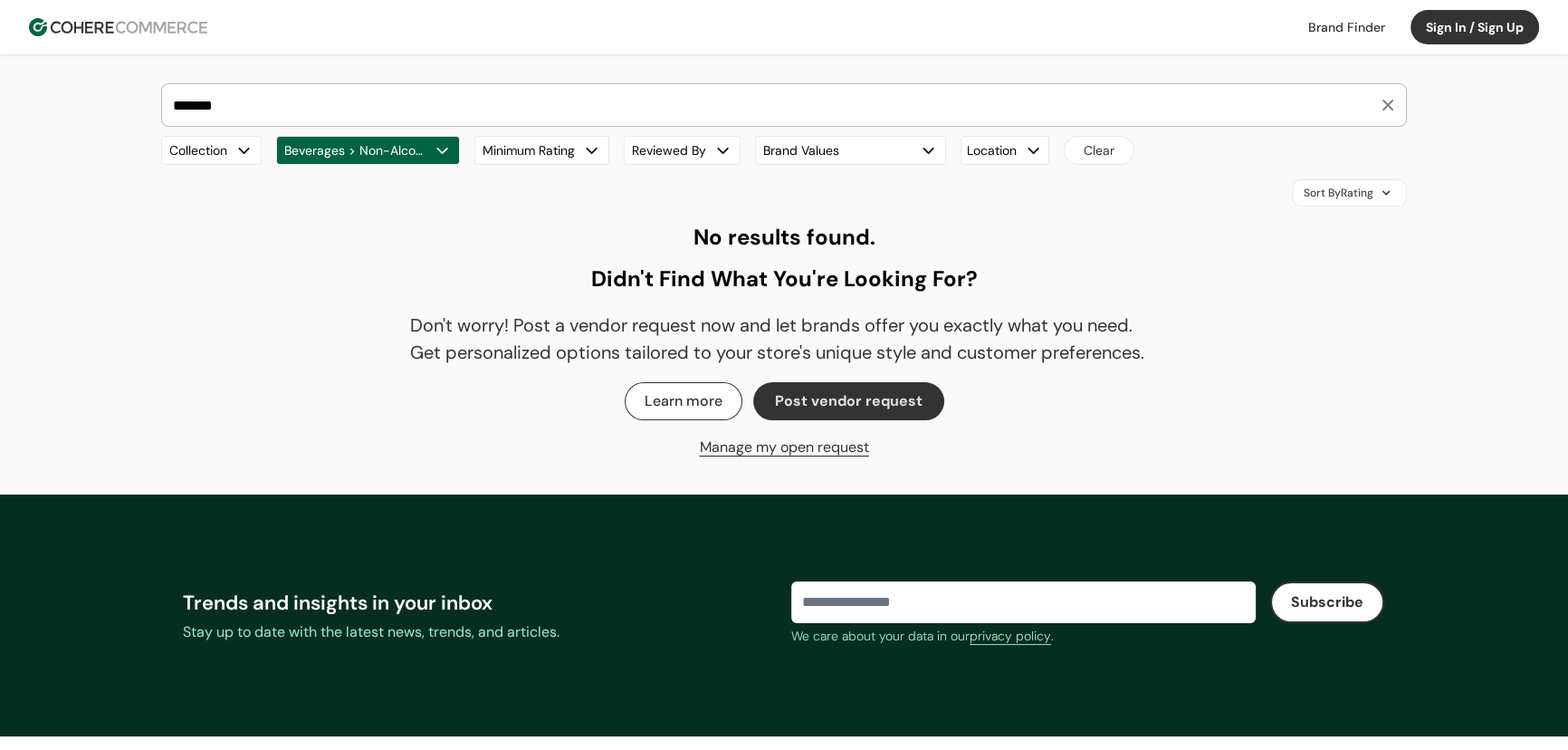
type input "*******"
click at [1398, 108] on button "button" at bounding box center [1388, 105] width 31 height 31
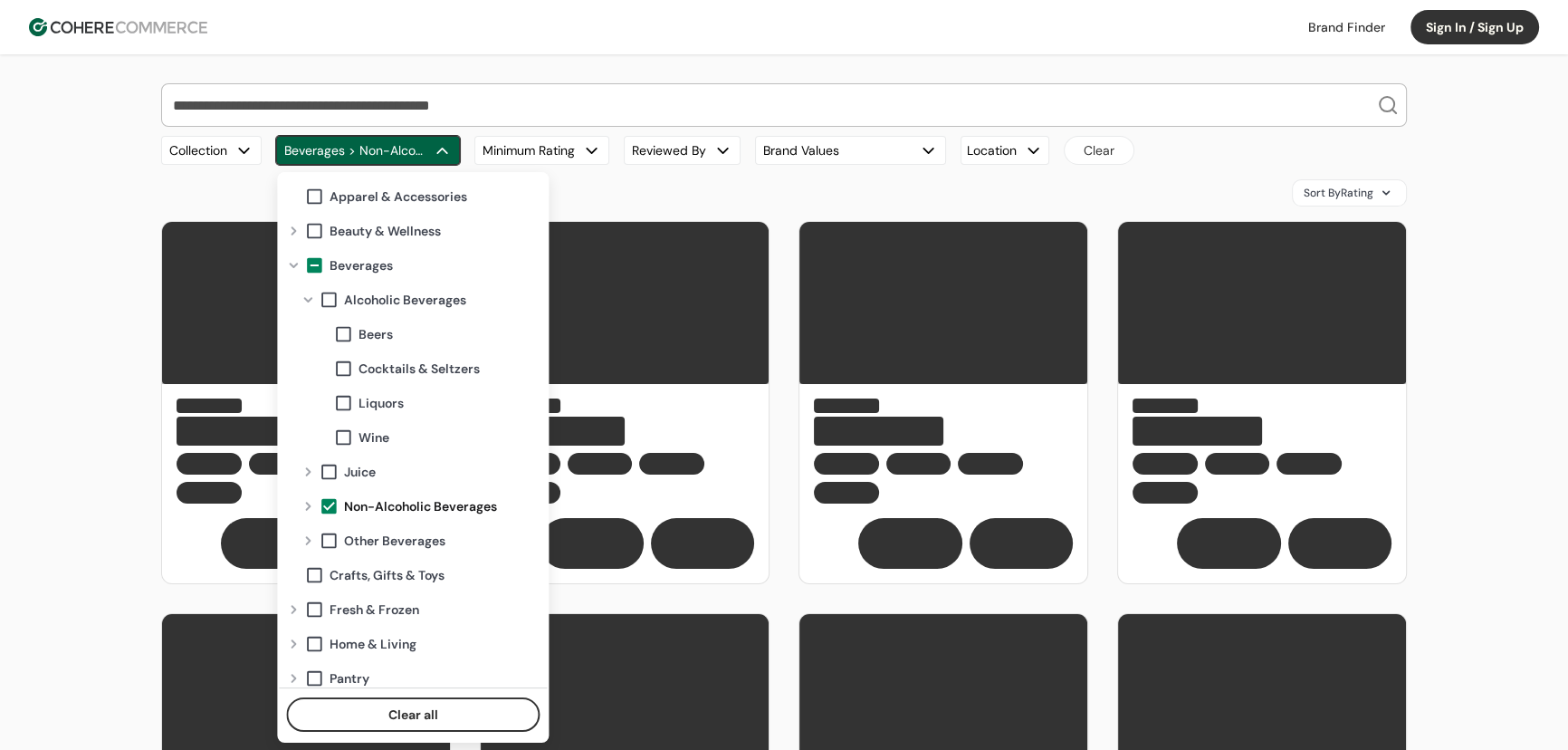
click at [438, 150] on div "button" at bounding box center [443, 151] width 19 height 19
click at [315, 265] on span at bounding box center [314, 265] width 20 height 20
click at [315, 264] on span at bounding box center [314, 265] width 20 height 20
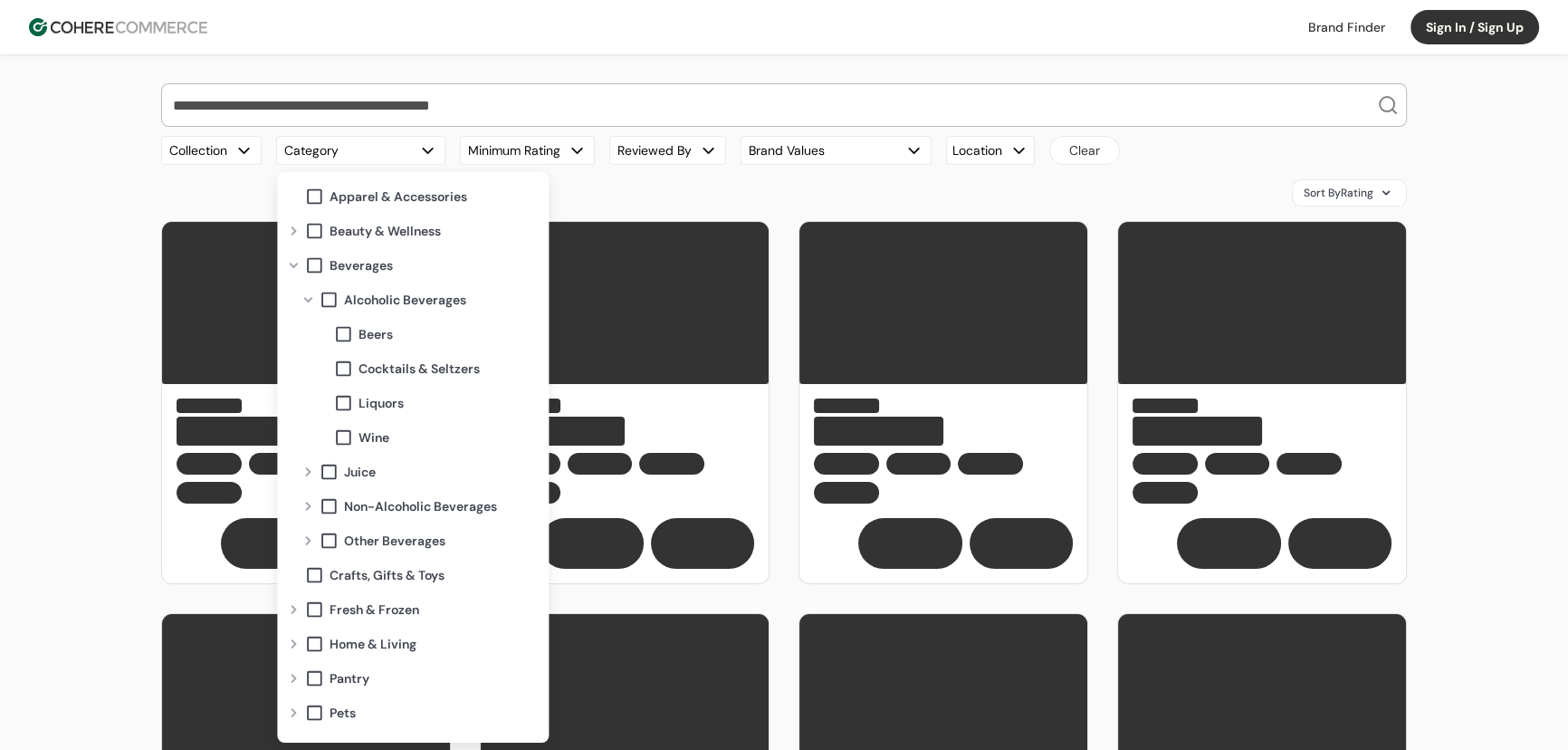
click at [243, 93] on input "search" at bounding box center [772, 104] width 1207 height 42
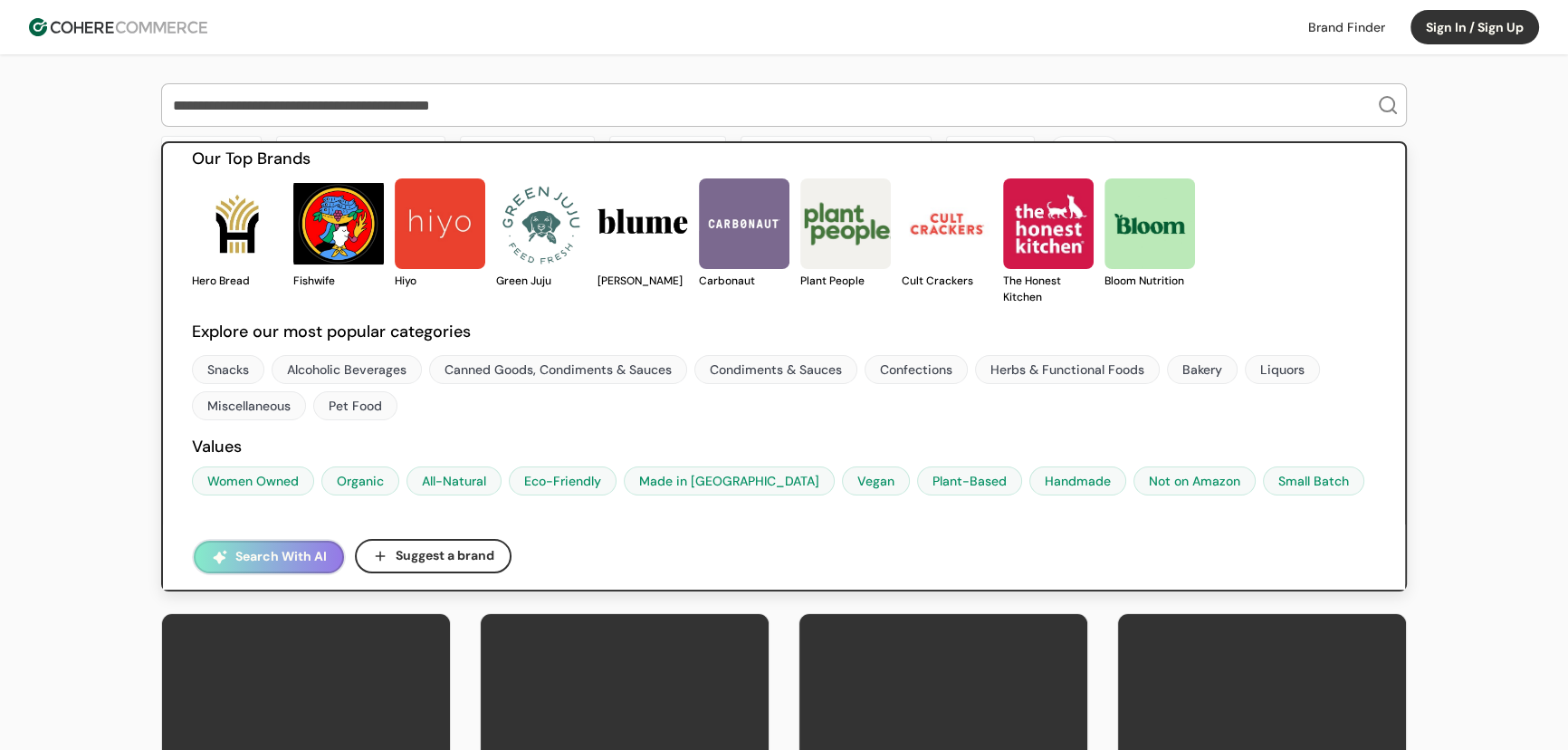
scroll to position [25, 0]
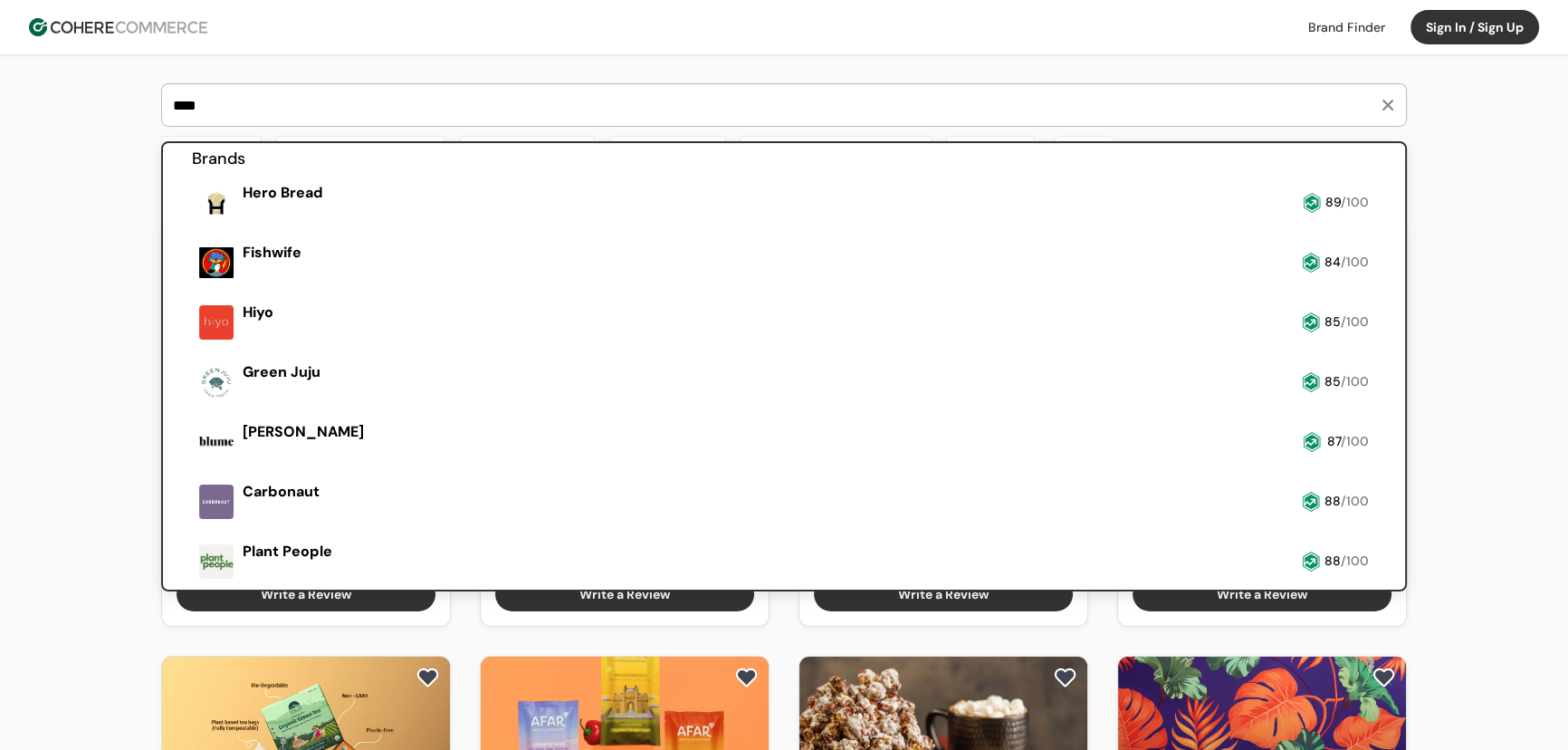
scroll to position [60, 0]
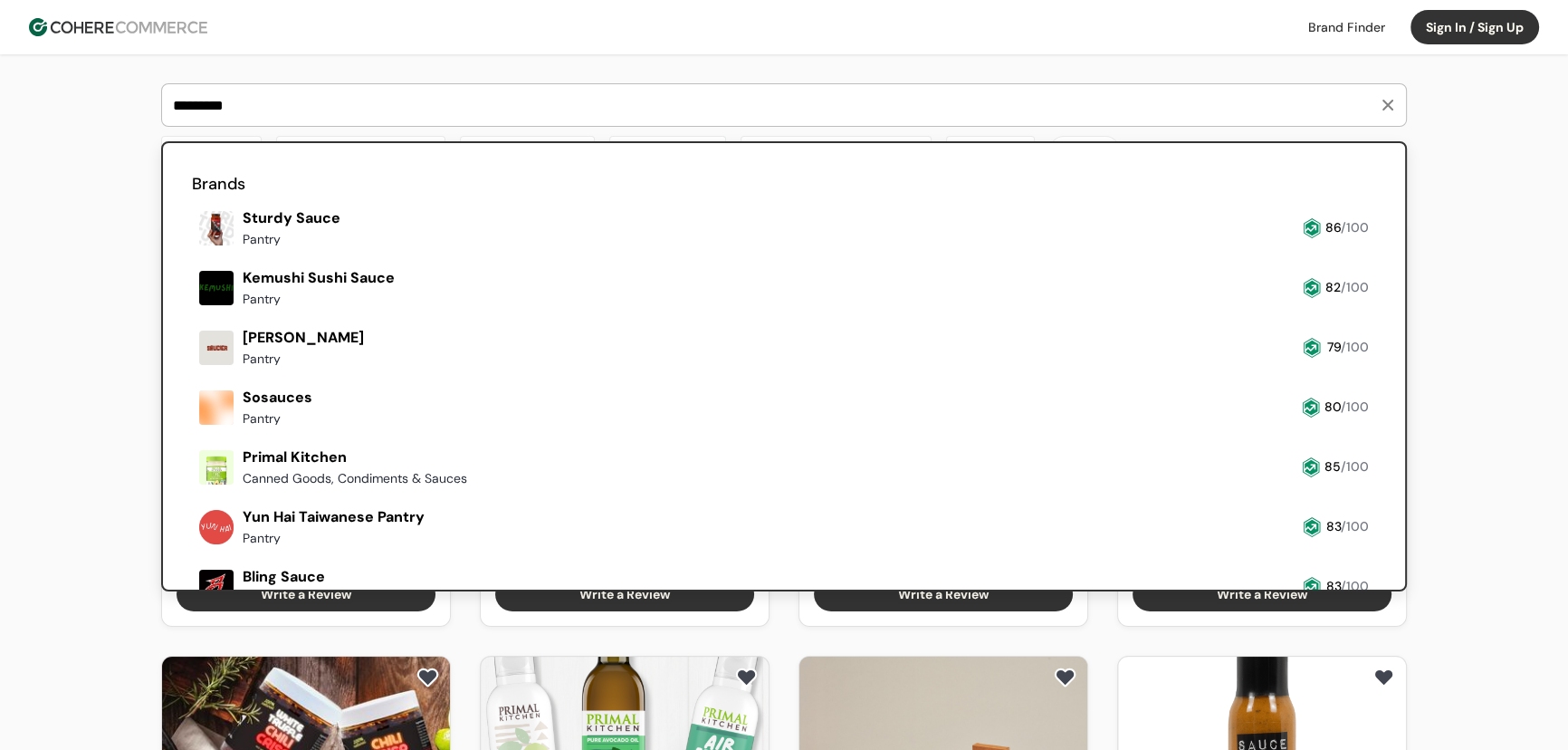
type input "*********"
click at [192, 312] on link at bounding box center [192, 312] width 0 height 0
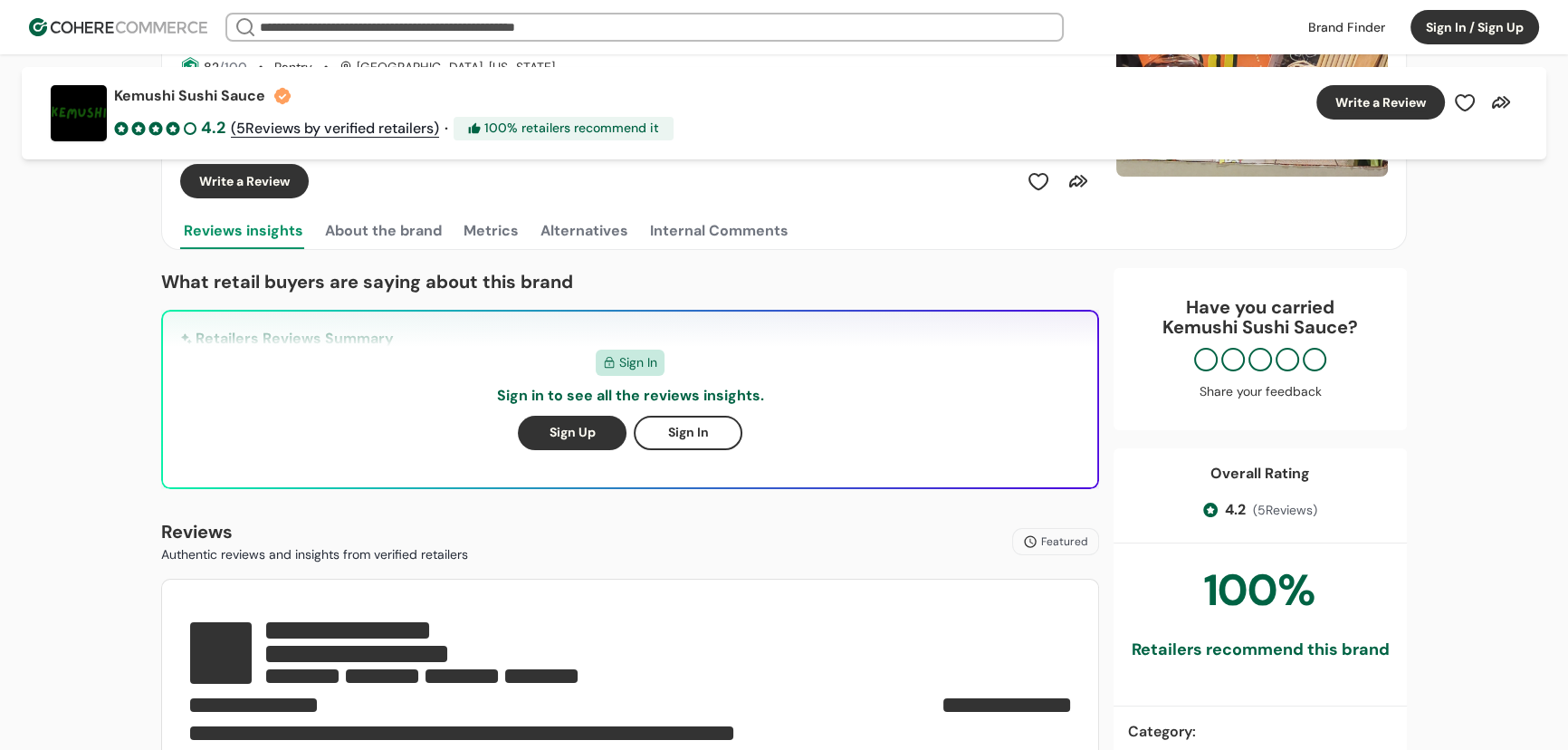
scroll to position [265, 0]
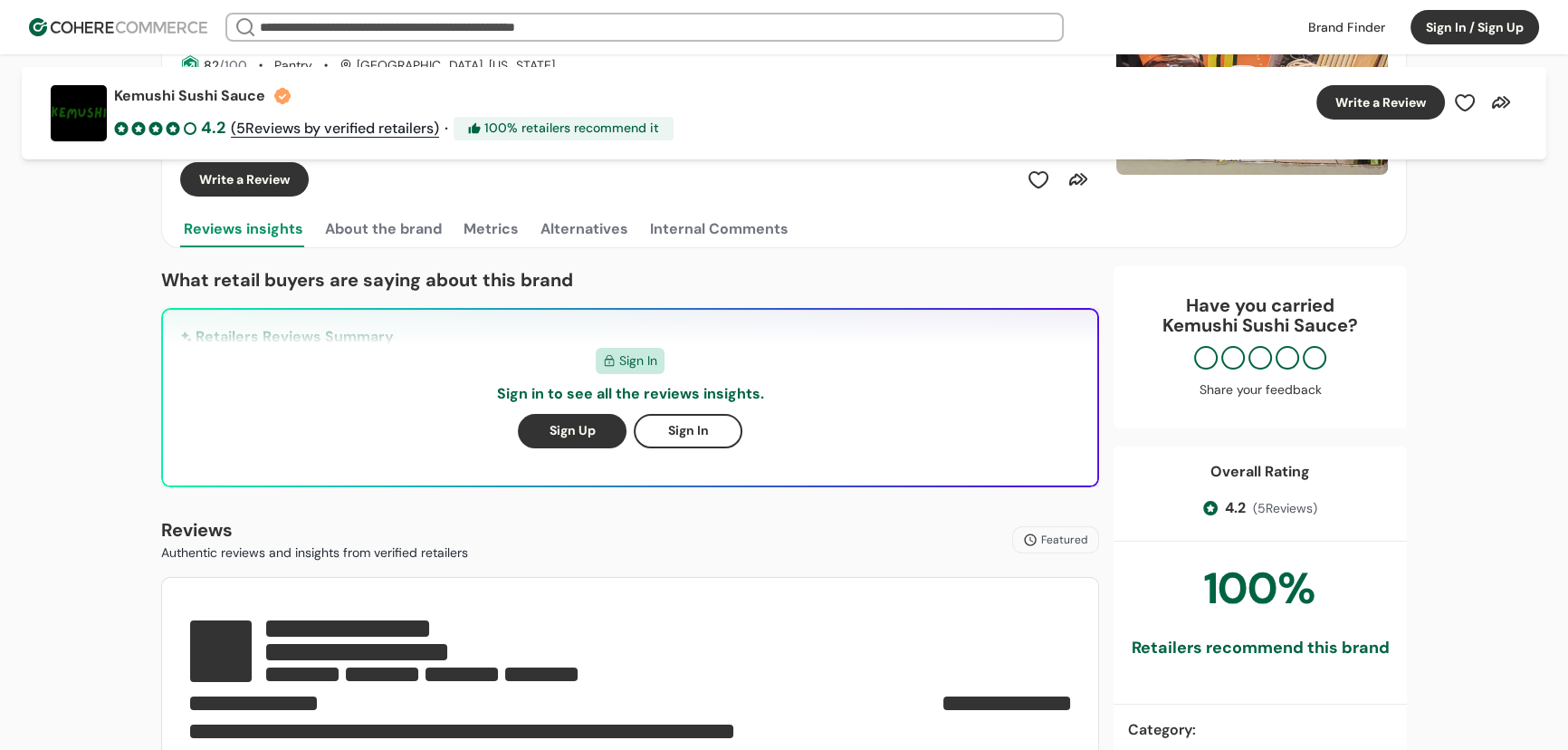
click at [429, 229] on button "About the brand" at bounding box center [383, 228] width 124 height 36
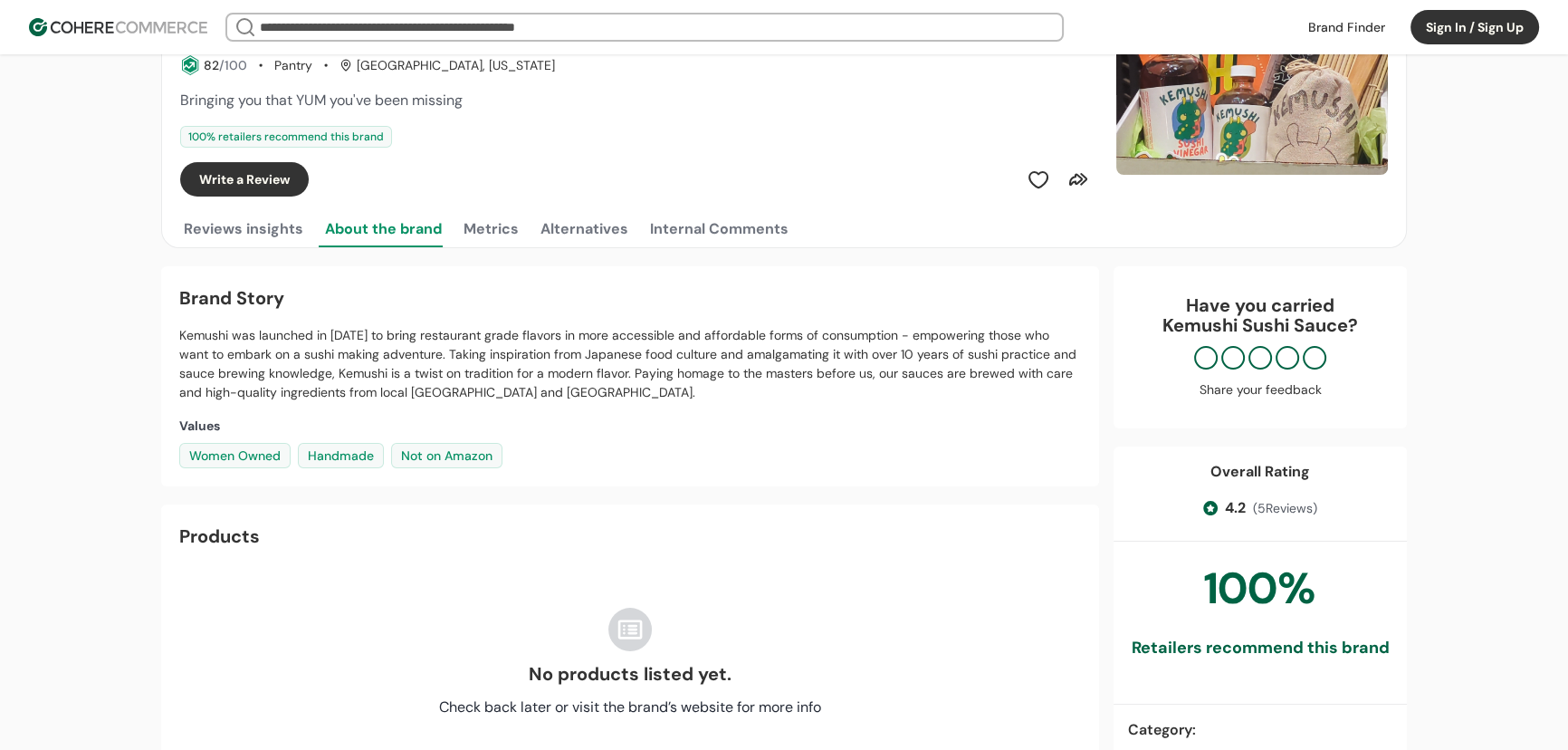
scroll to position [0, 0]
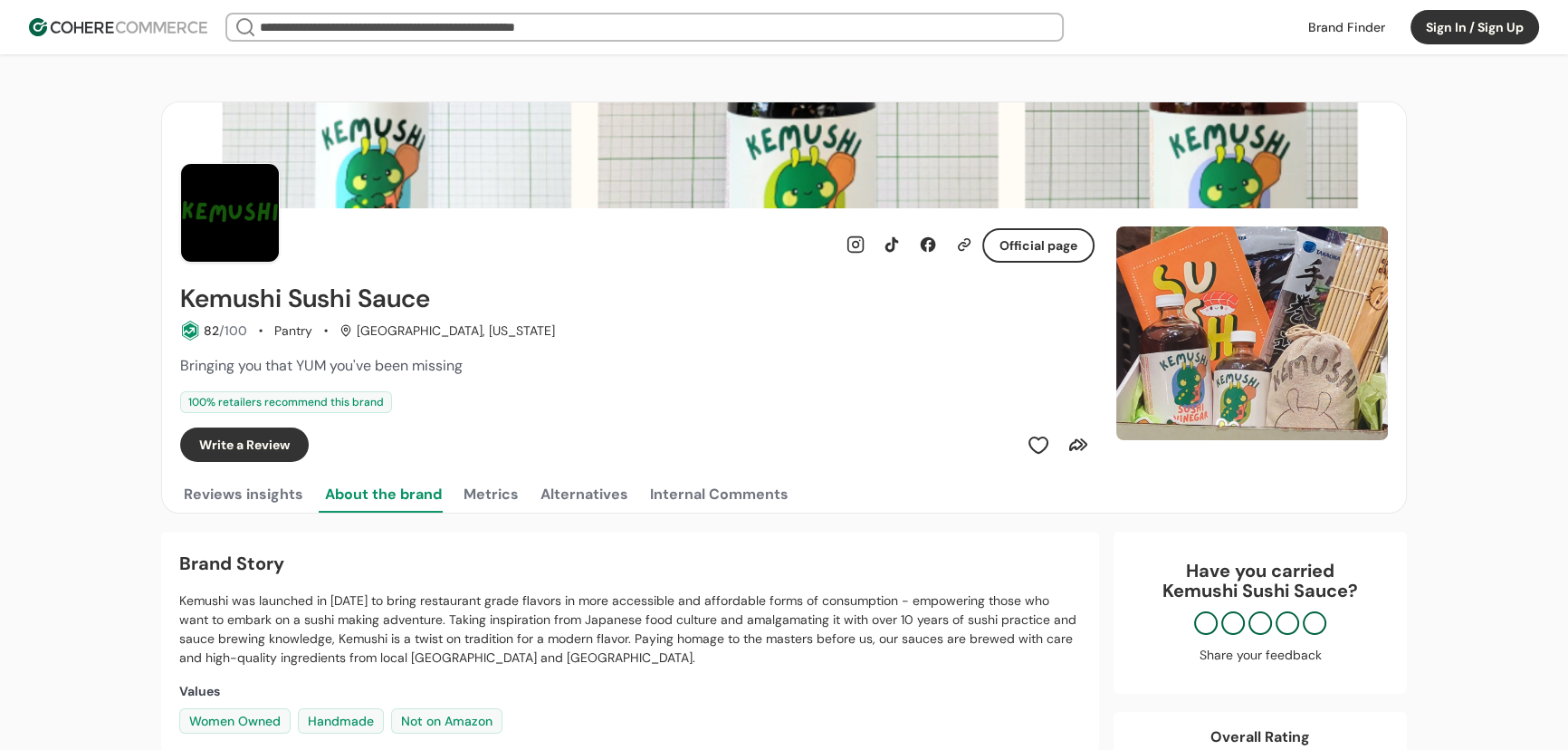
click at [336, 19] on input "search" at bounding box center [645, 27] width 778 height 25
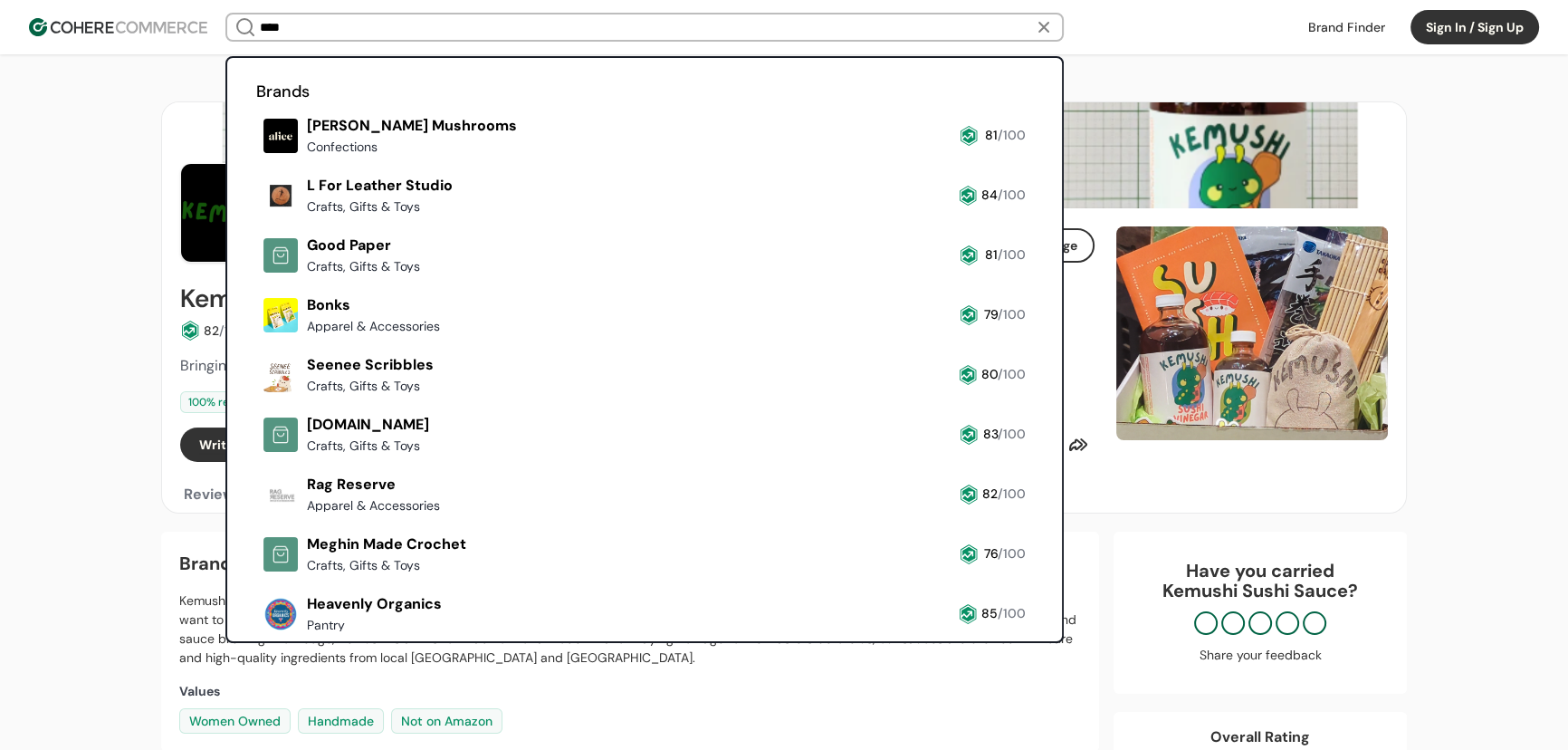
type input "****"
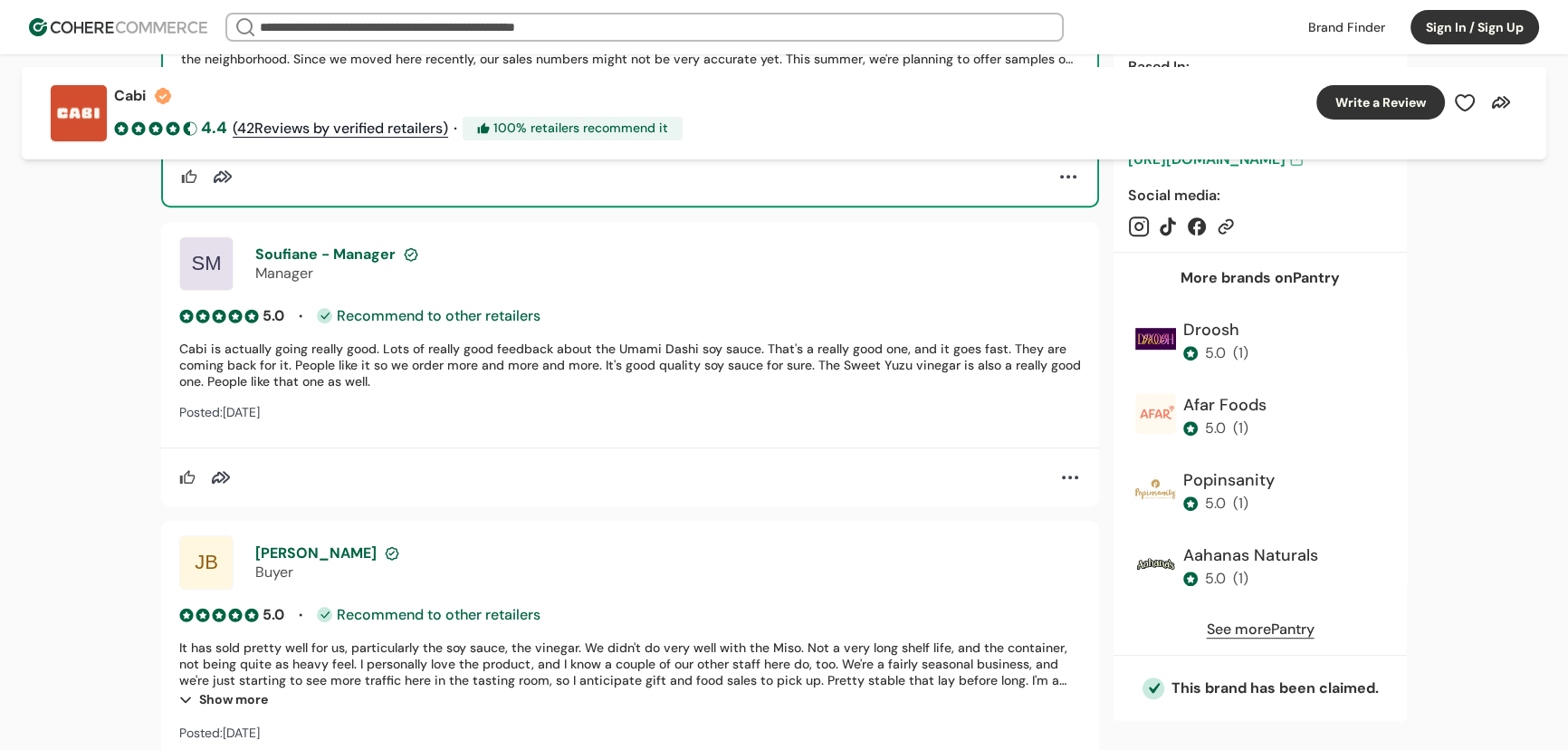
scroll to position [1285, 0]
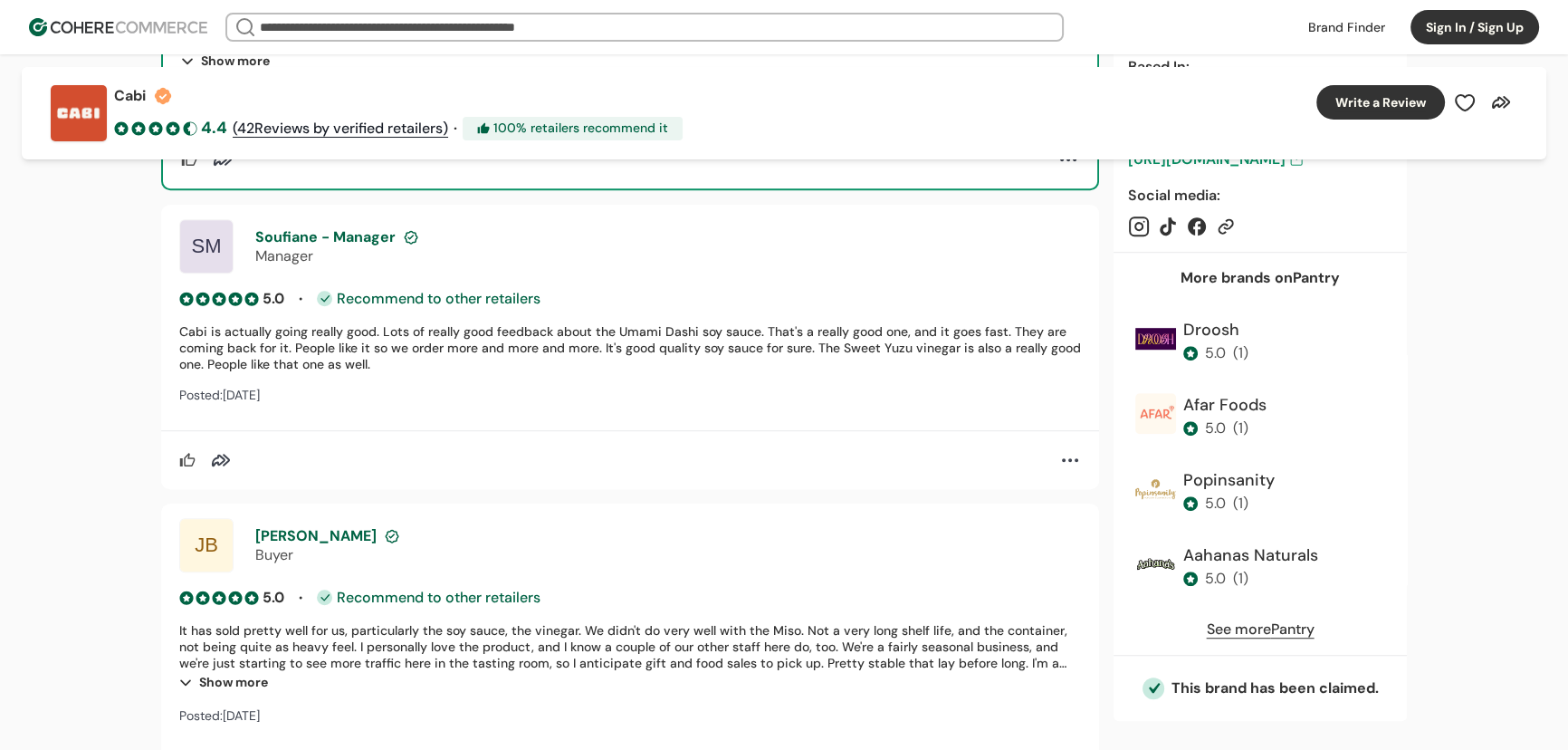
click at [407, 11] on header "We Came Up Empty Looks like there aren’t any matches at the moment. Refine your…" at bounding box center [784, 27] width 1568 height 54
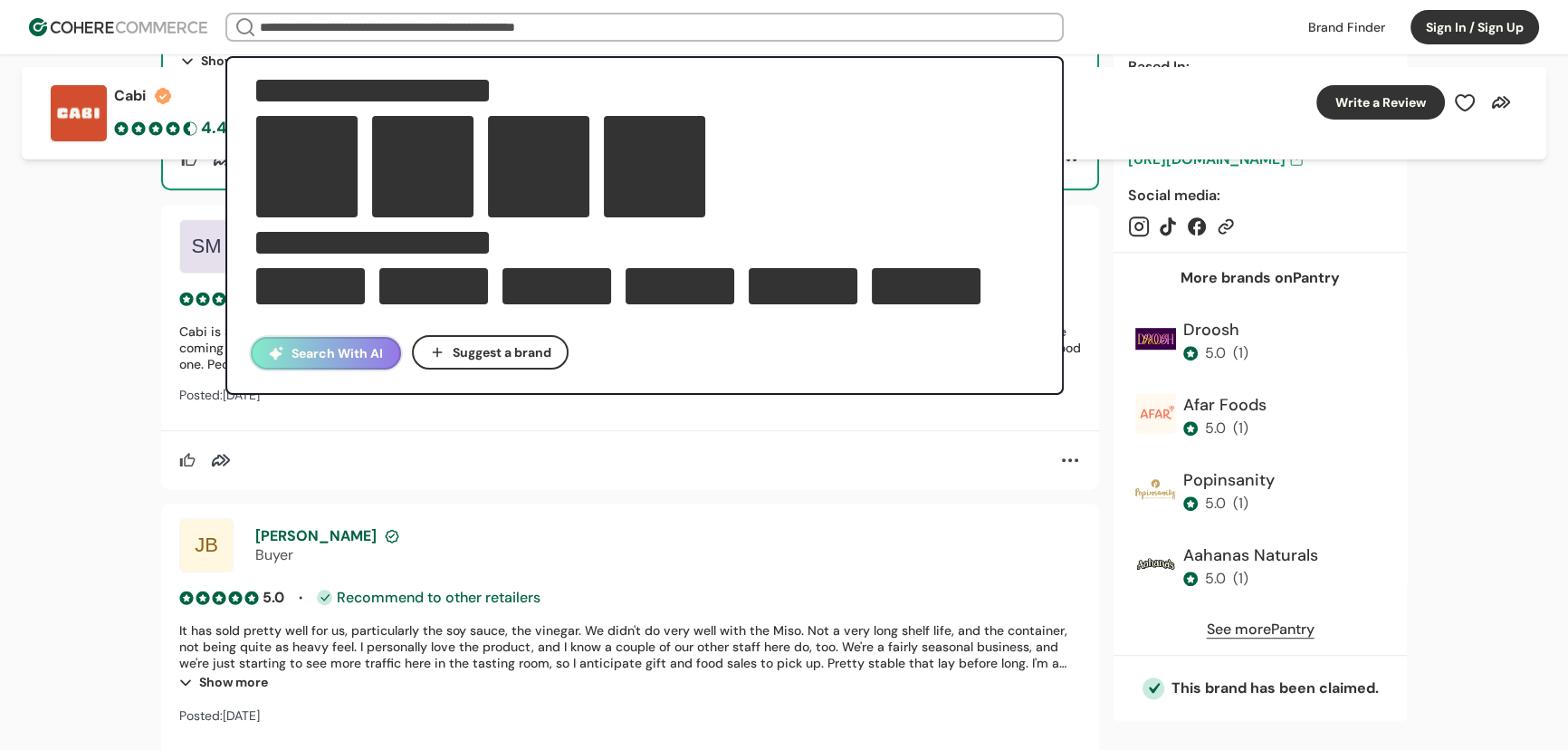
click at [407, 21] on input "search" at bounding box center [645, 27] width 778 height 25
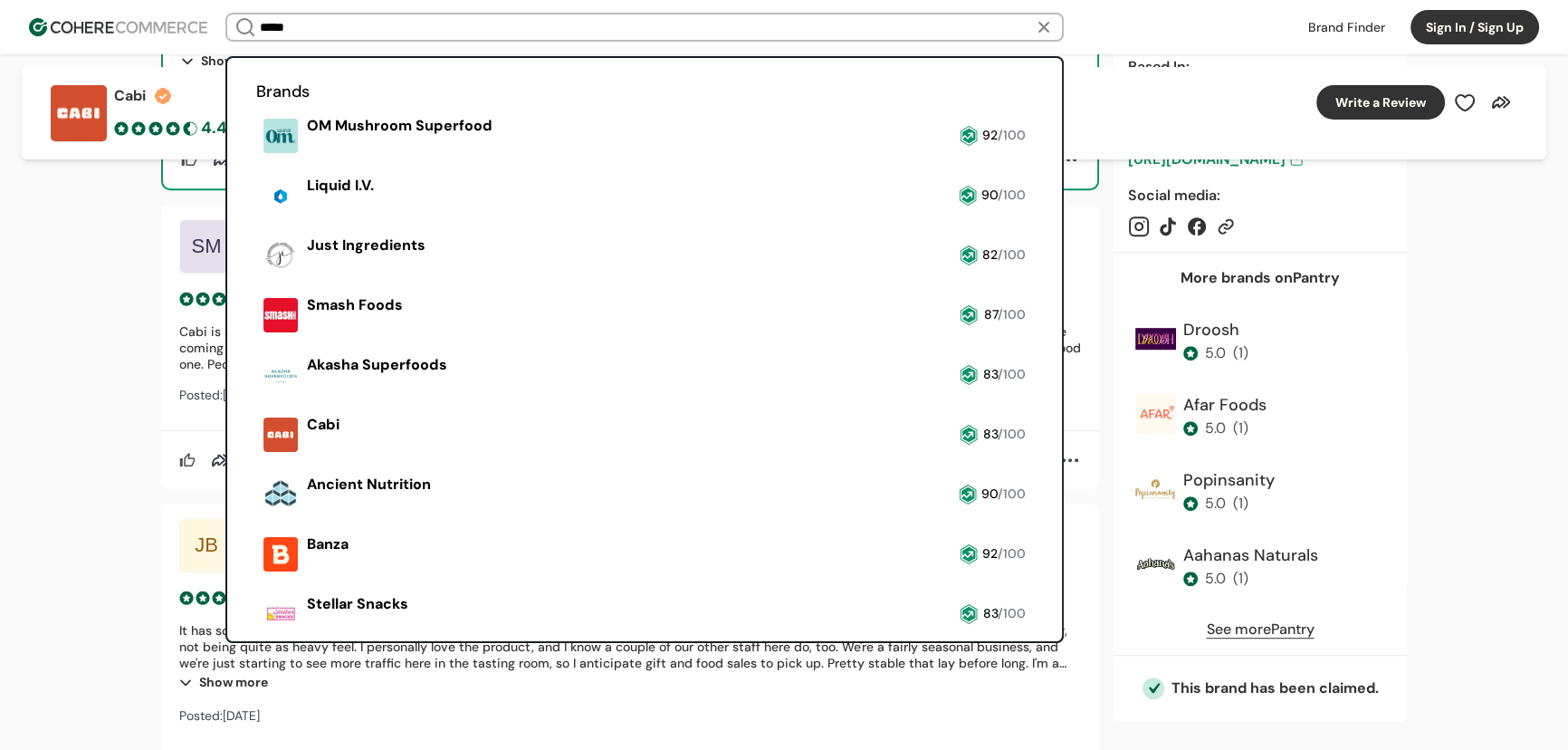
type input "*****"
click at [1321, 23] on link at bounding box center [1347, 27] width 99 height 27
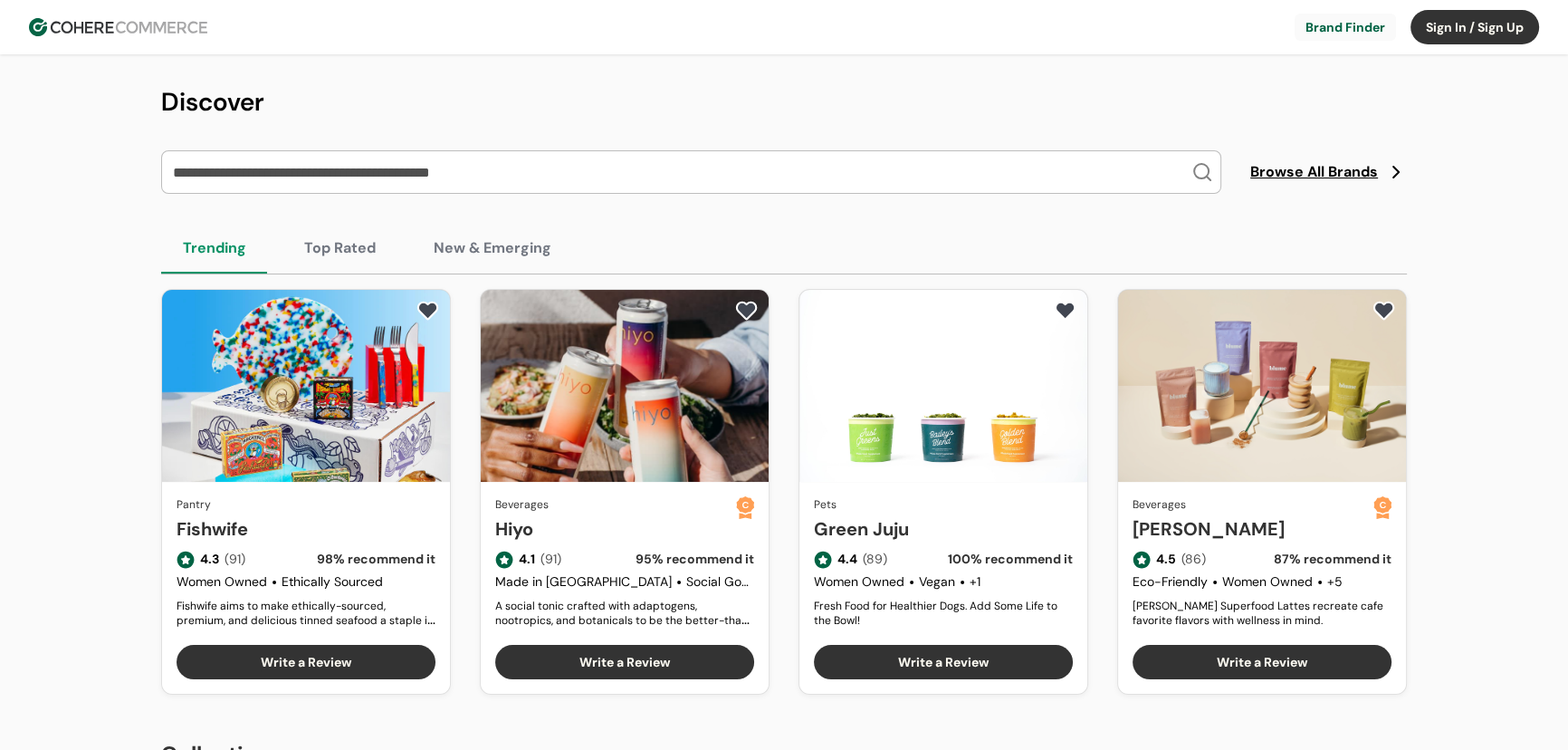
click at [378, 156] on input "search" at bounding box center [680, 171] width 1022 height 42
click at [372, 168] on input "search" at bounding box center [680, 171] width 1022 height 42
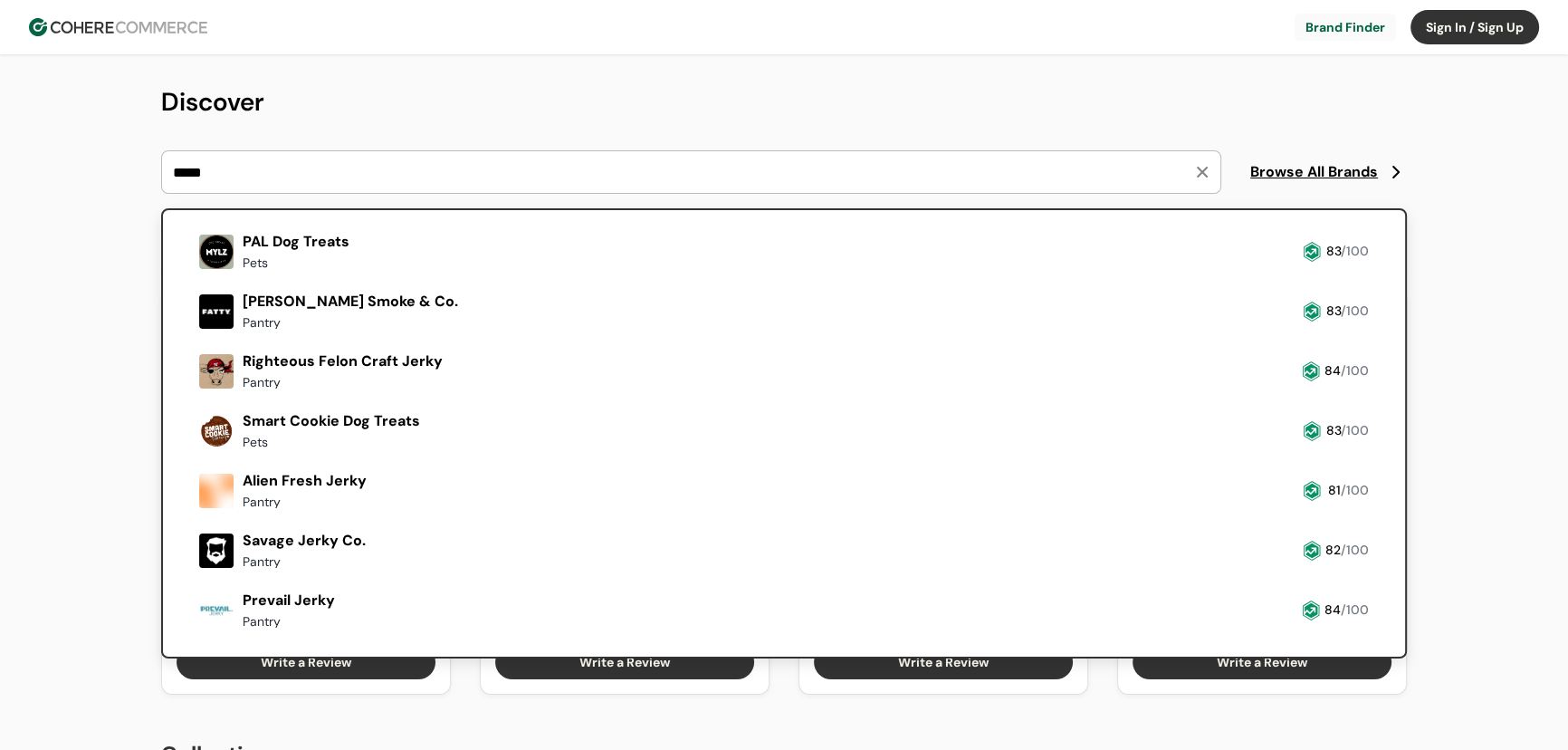
scroll to position [228, 0]
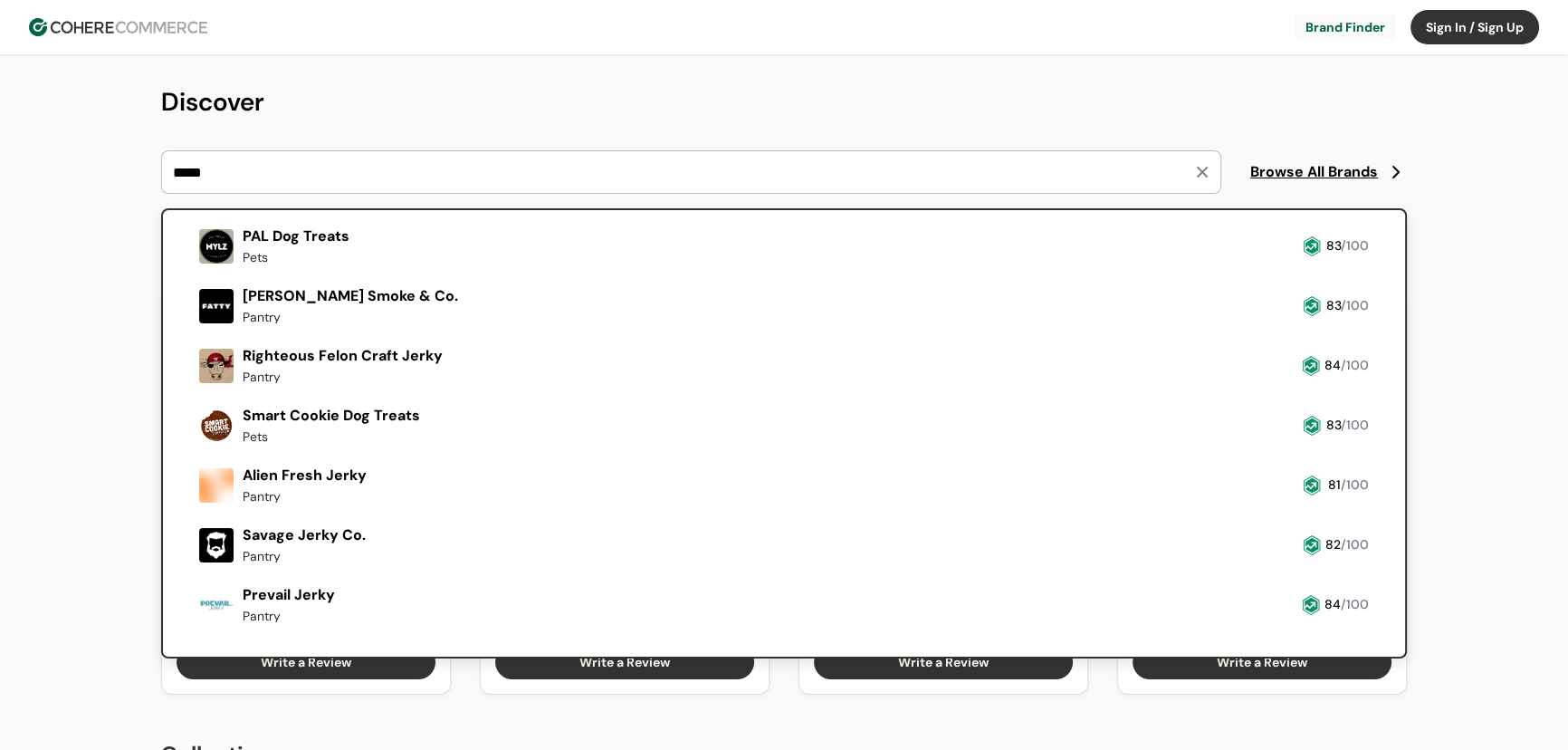
type input "*****"
click at [192, 629] on link at bounding box center [192, 629] width 0 height 0
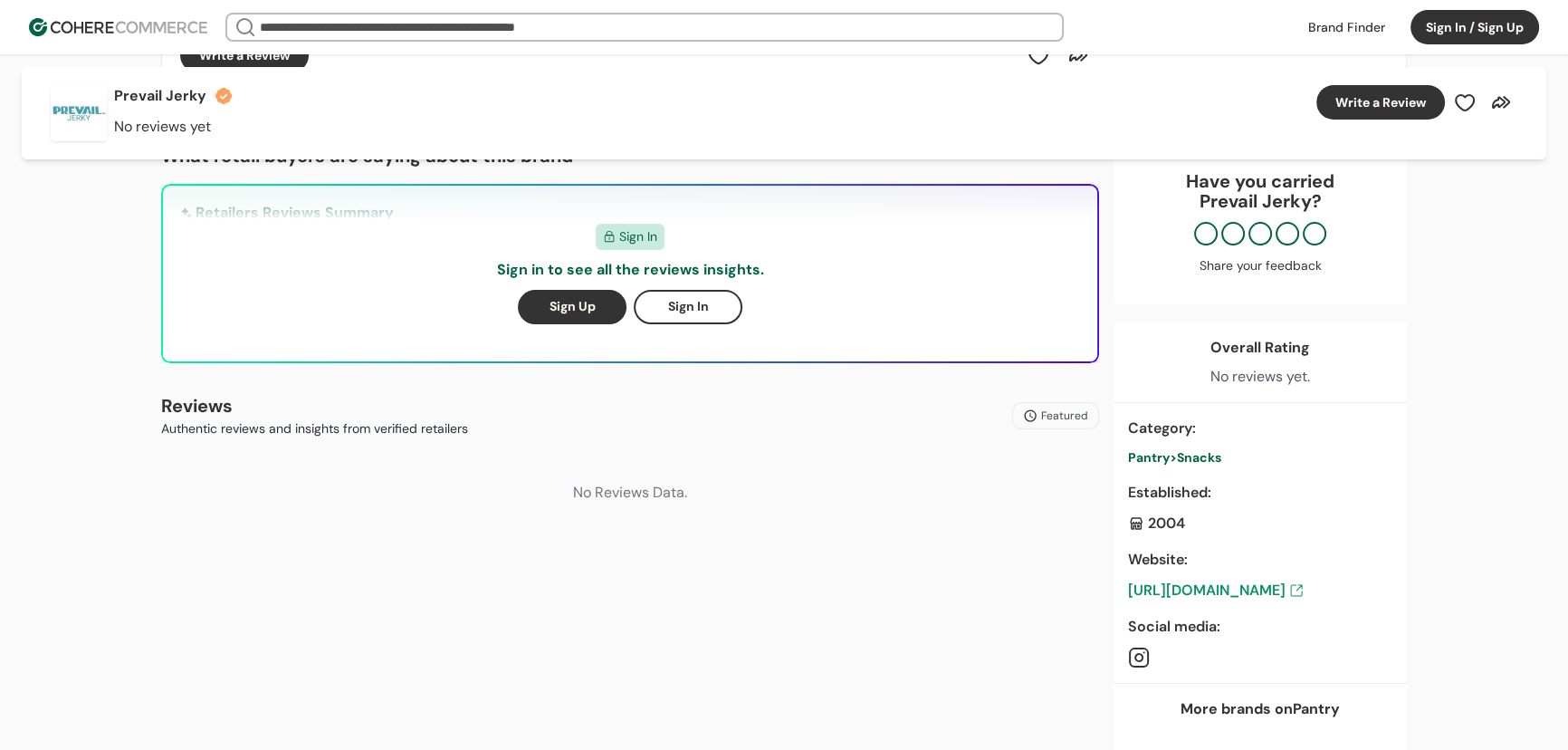
scroll to position [389, 0]
click at [280, 37] on input "search" at bounding box center [645, 27] width 778 height 25
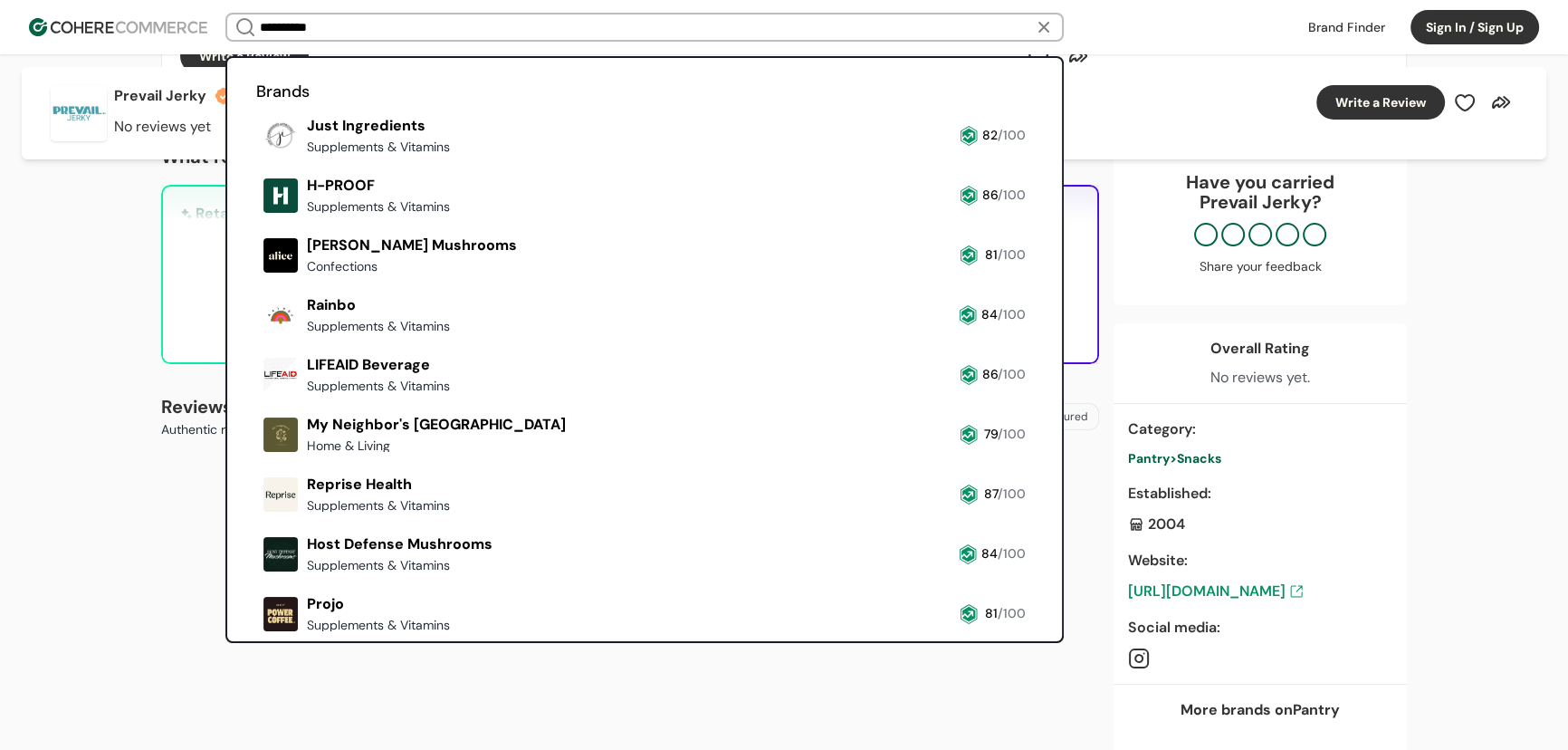
scroll to position [318, 0]
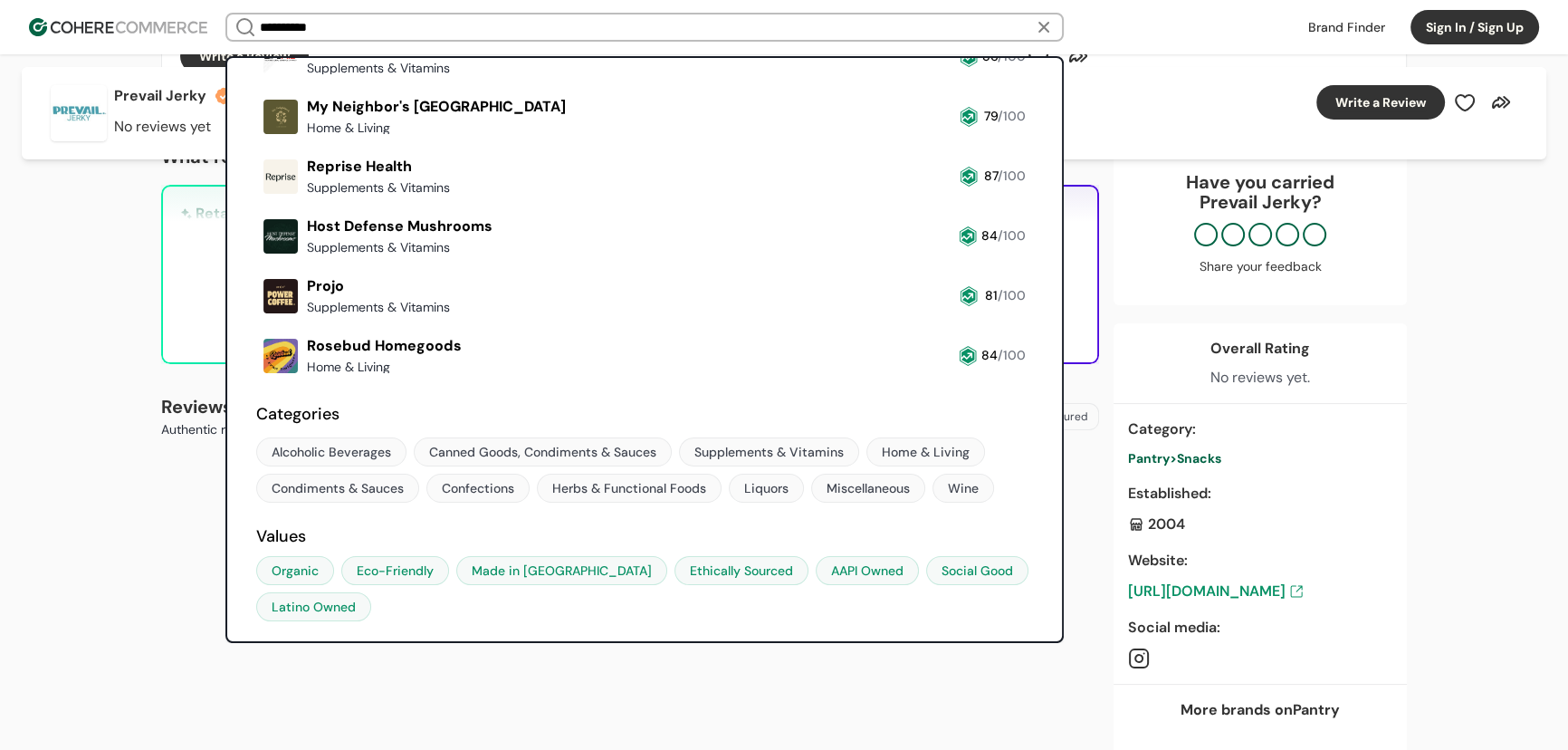
type input "**********"
